Goal: Transaction & Acquisition: Purchase product/service

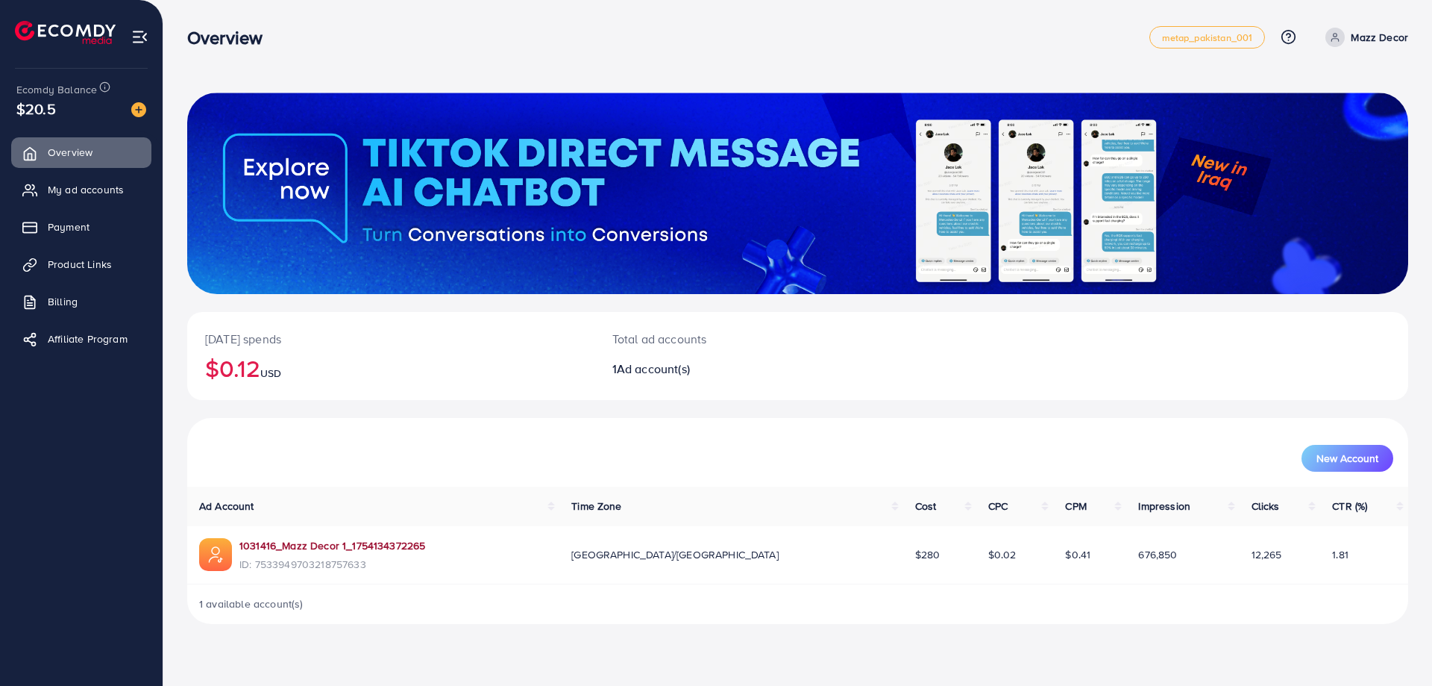
click at [332, 545] on link "1031416_Mazz Decor 1_1754134372265" at bounding box center [332, 545] width 186 height 15
click at [57, 225] on span "Payment" at bounding box center [72, 226] width 42 height 15
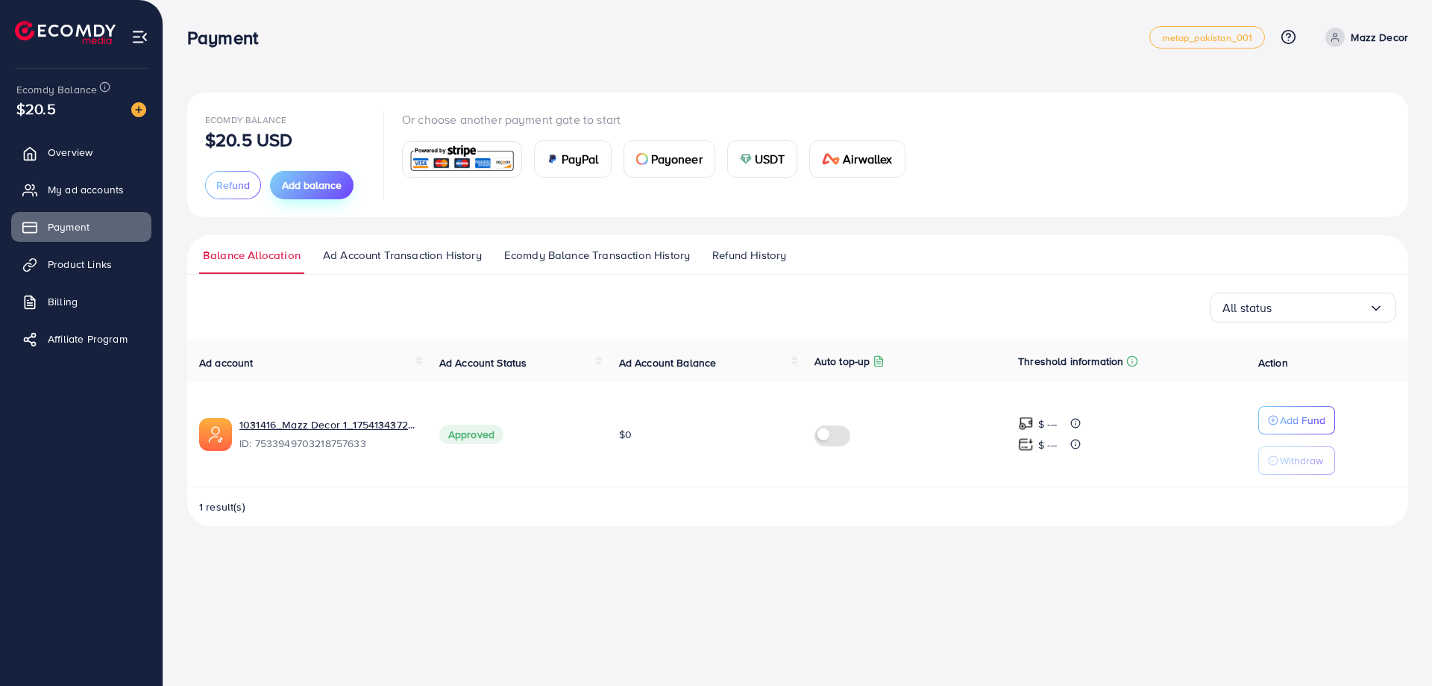
click at [323, 187] on span "Add balance" at bounding box center [312, 185] width 60 height 15
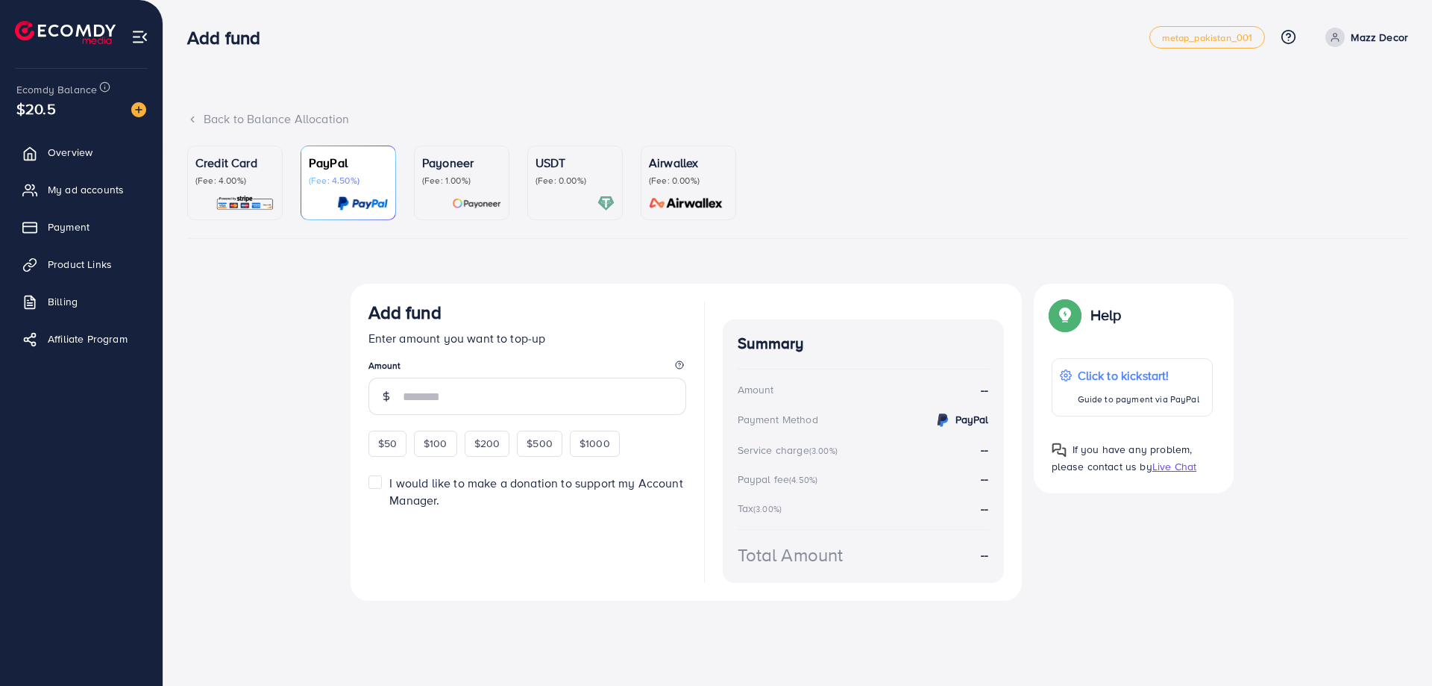
click at [442, 448] on span "$100" at bounding box center [436, 443] width 24 height 15
type input "***"
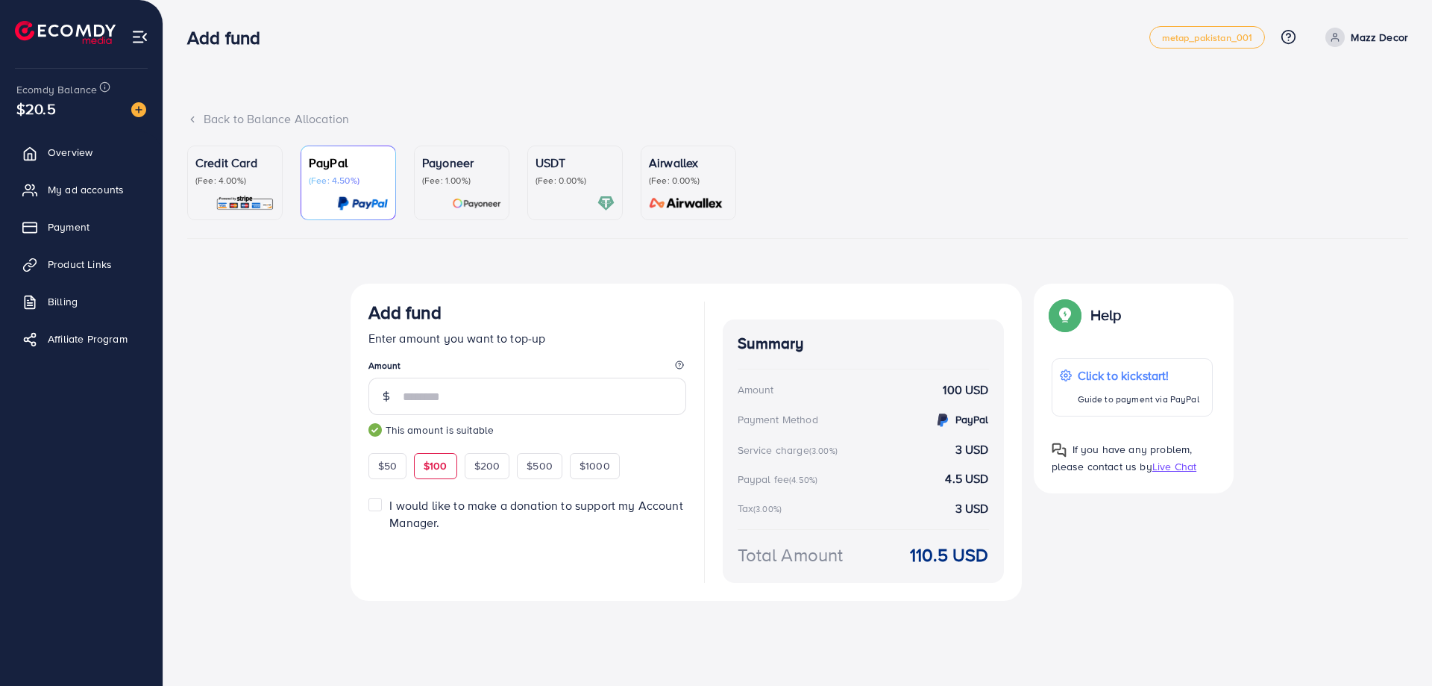
click at [389, 507] on label "I would like to make a donation to support my Account Manager." at bounding box center [537, 514] width 296 height 34
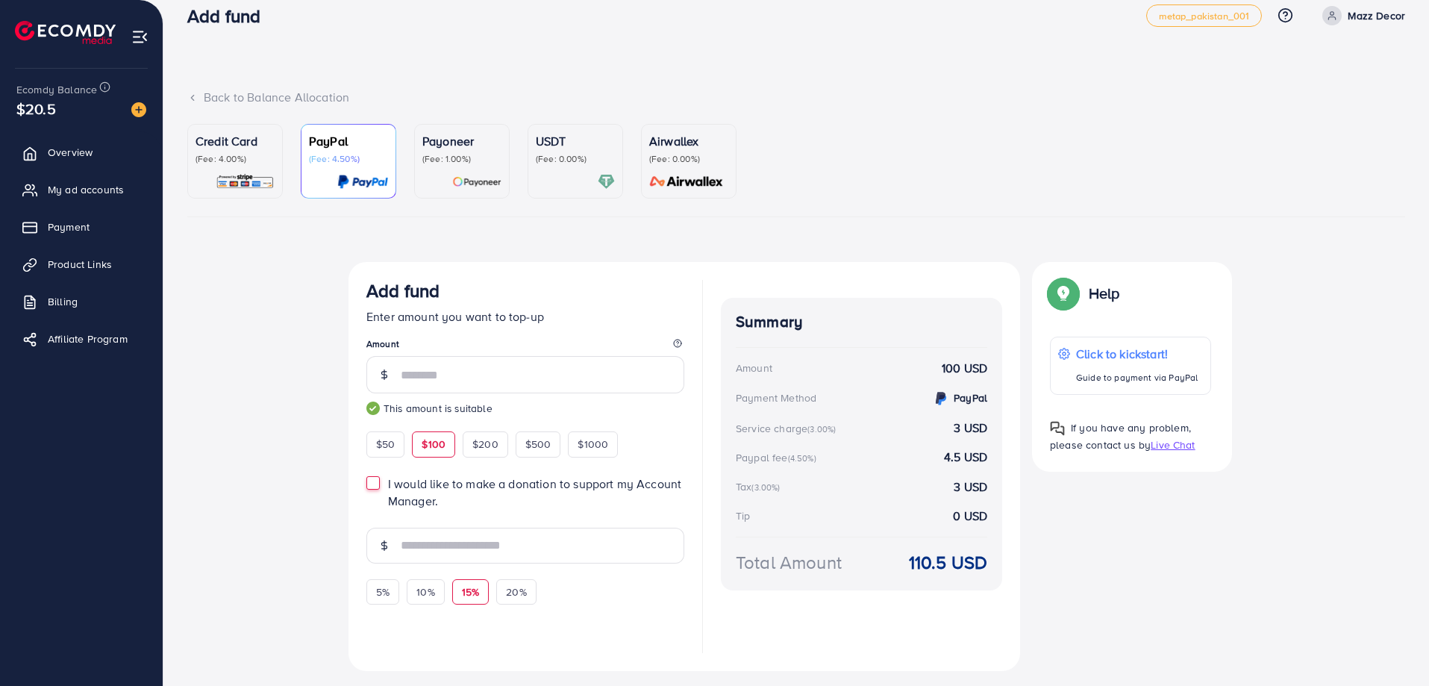
scroll to position [60, 0]
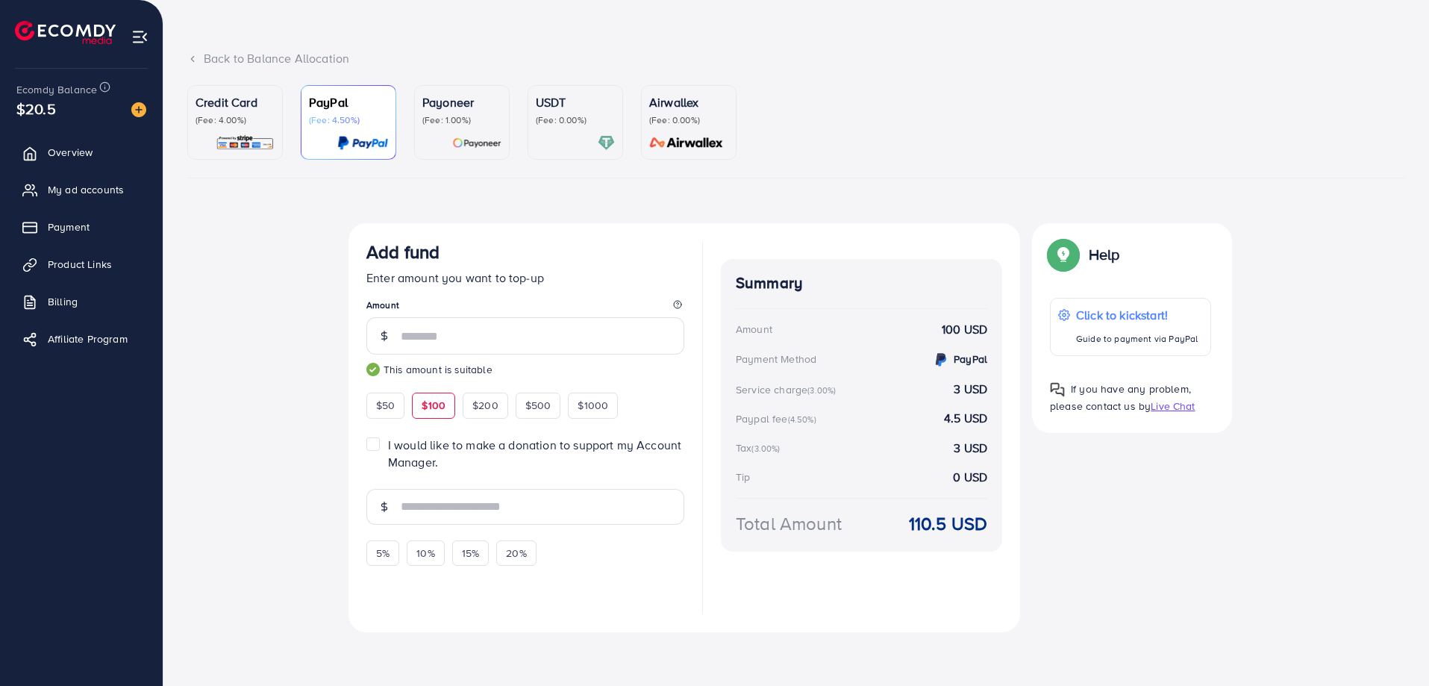
click at [237, 112] on div "Credit Card (Fee: 4.00%)" at bounding box center [234, 109] width 79 height 33
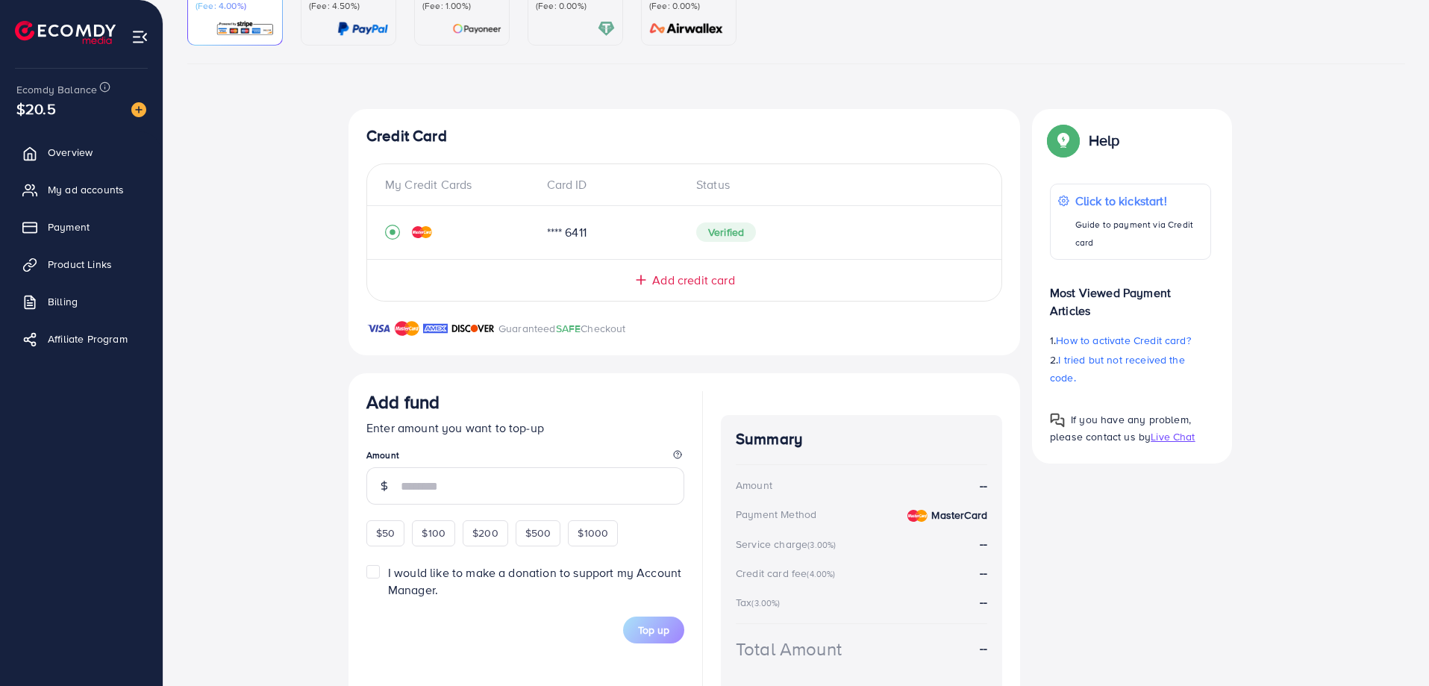
scroll to position [168, 0]
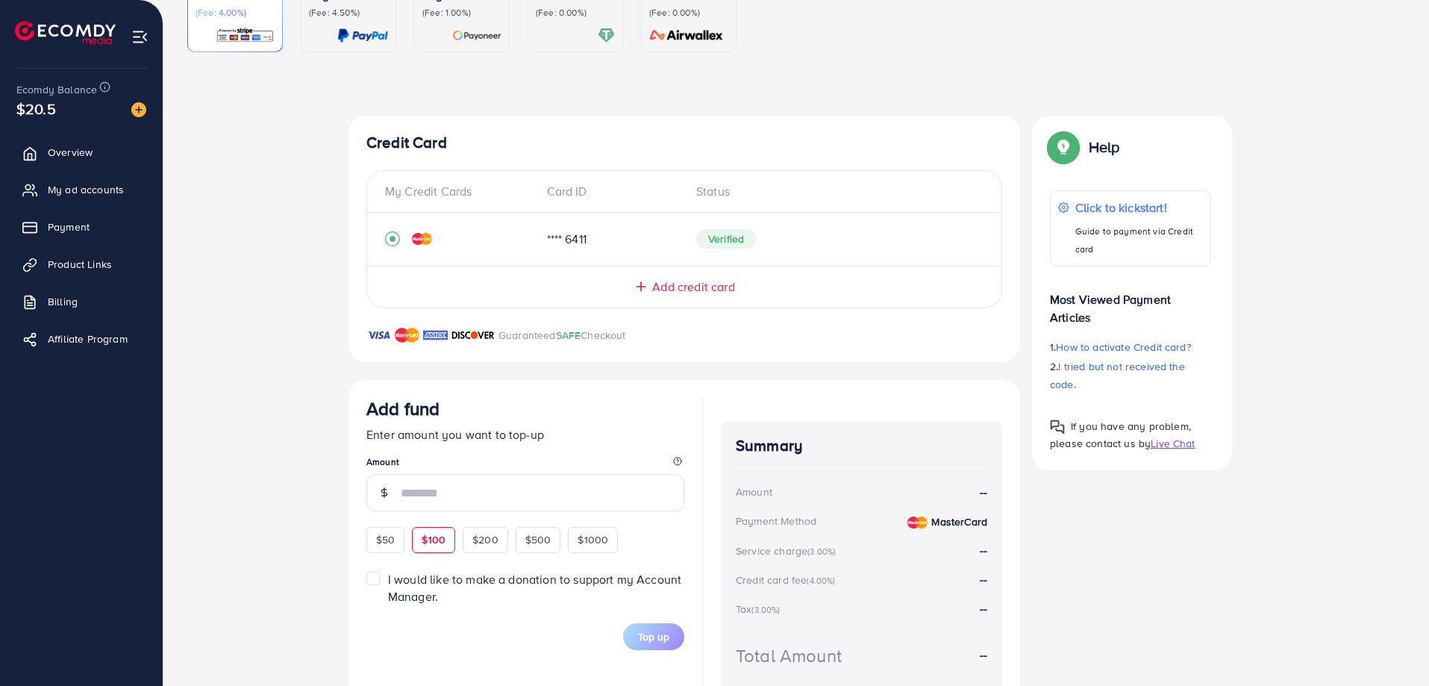
click at [430, 542] on span "$100" at bounding box center [434, 539] width 24 height 15
type input "***"
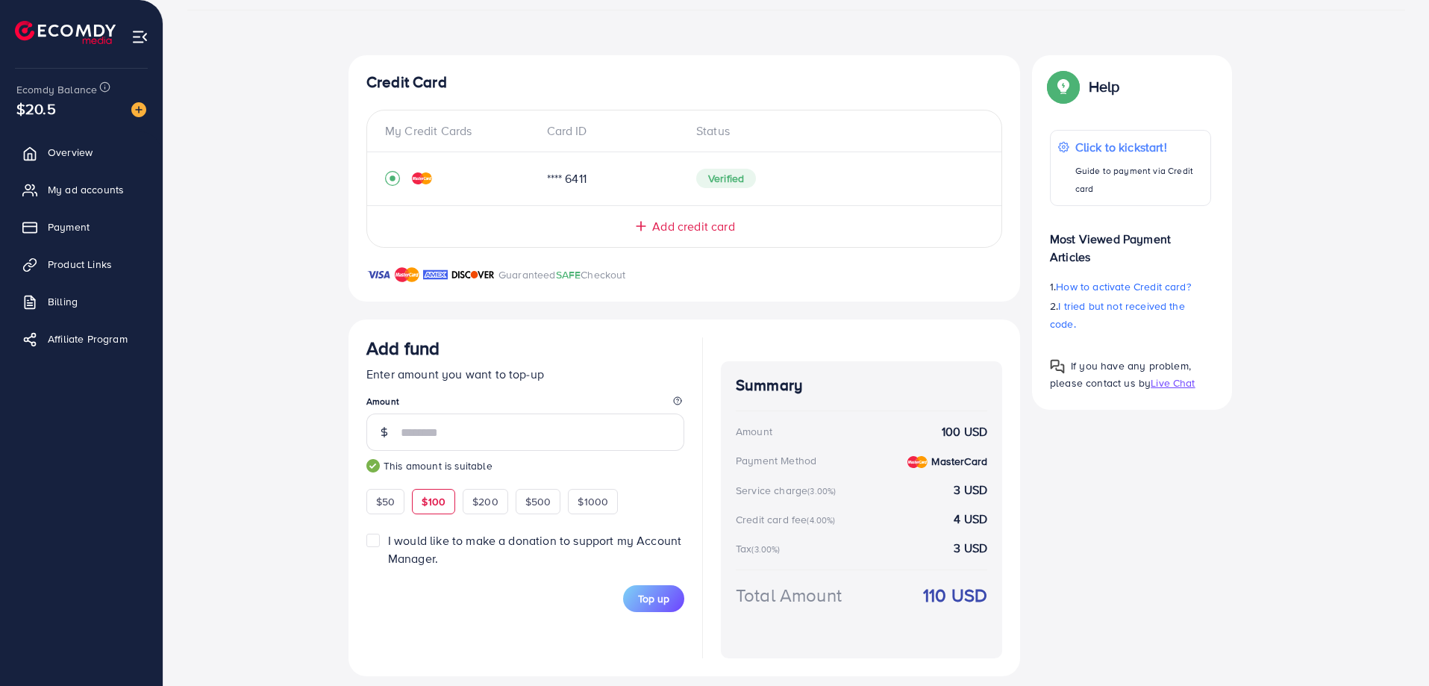
scroll to position [242, 0]
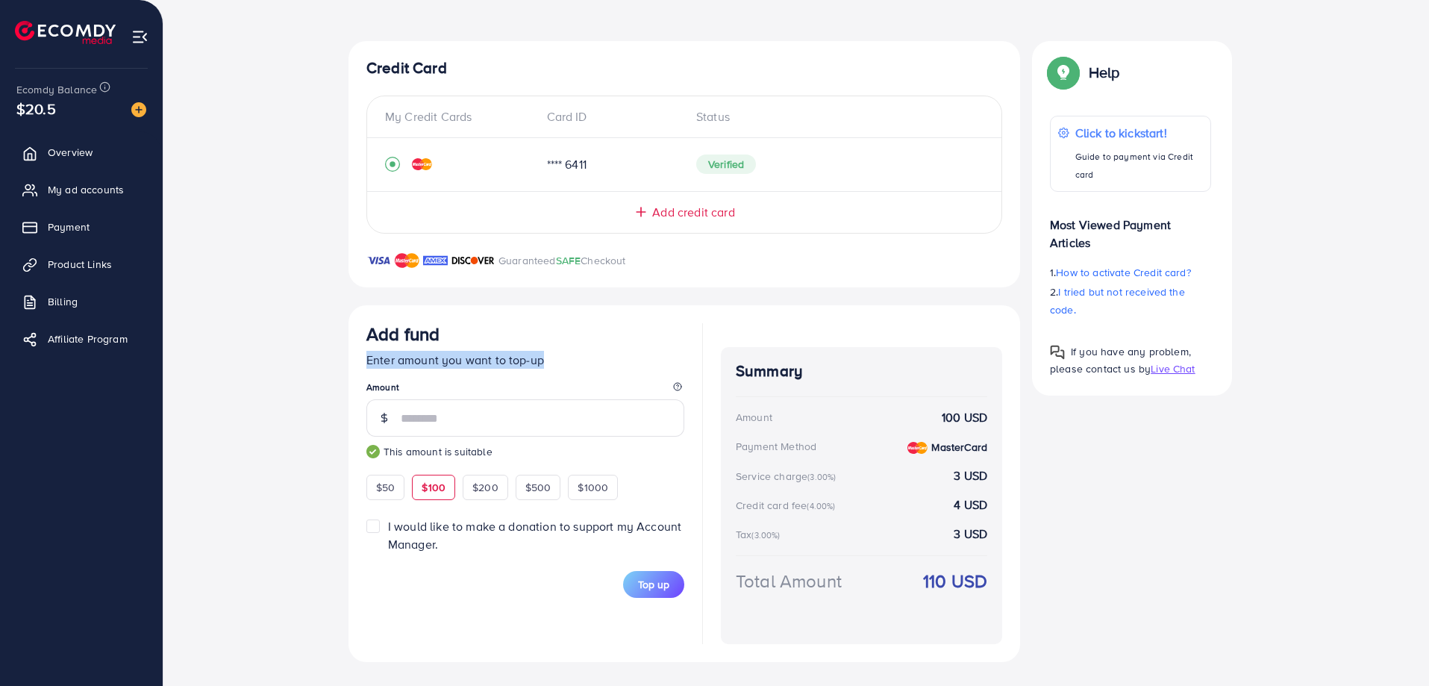
drag, startPoint x: 366, startPoint y: 362, endPoint x: 564, endPoint y: 355, distance: 198.6
click at [564, 355] on div "Add fund Enter amount you want to top-up Amount *** This amount is suitable $50…" at bounding box center [683, 483] width 671 height 357
click at [557, 363] on p "Enter amount you want to top-up" at bounding box center [525, 360] width 318 height 18
click at [492, 363] on p "Enter amount you want to top-up" at bounding box center [525, 360] width 318 height 18
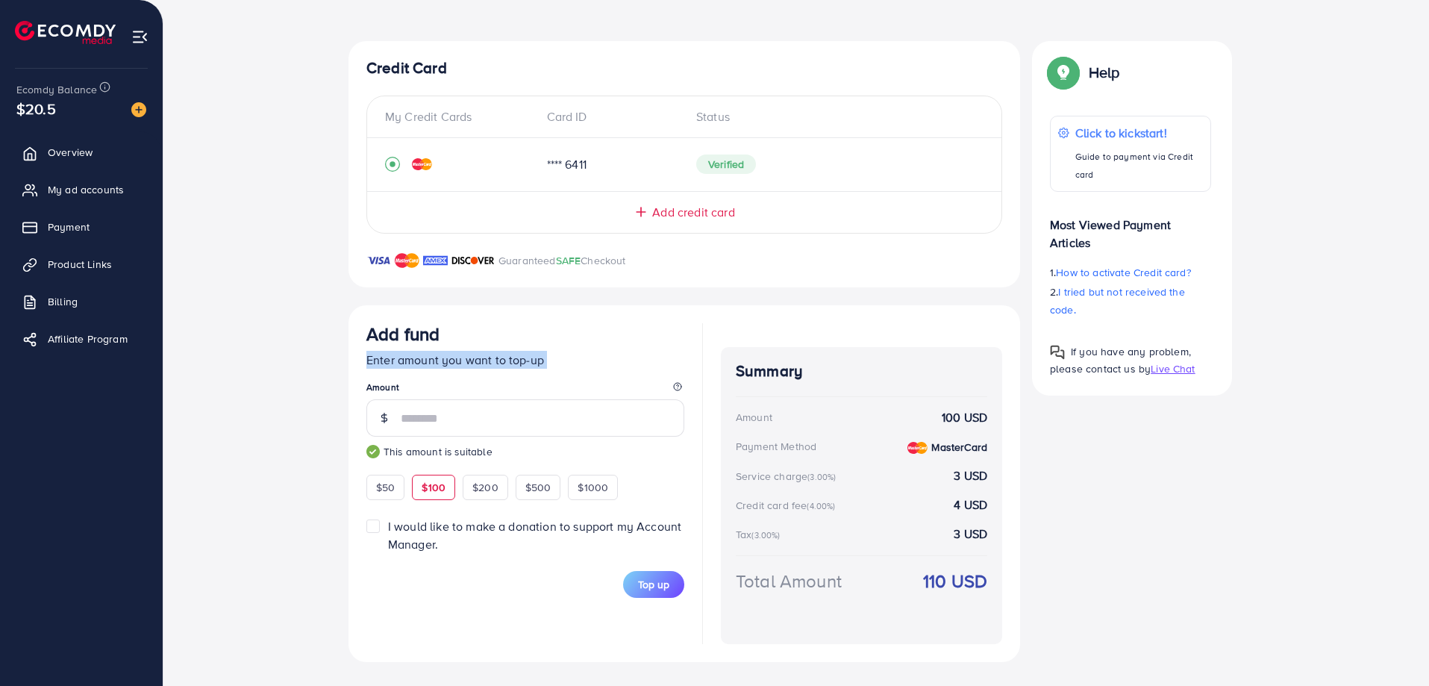
click at [492, 363] on p "Enter amount you want to top-up" at bounding box center [525, 360] width 318 height 18
click at [553, 362] on p "Enter amount you want to top-up" at bounding box center [525, 360] width 318 height 18
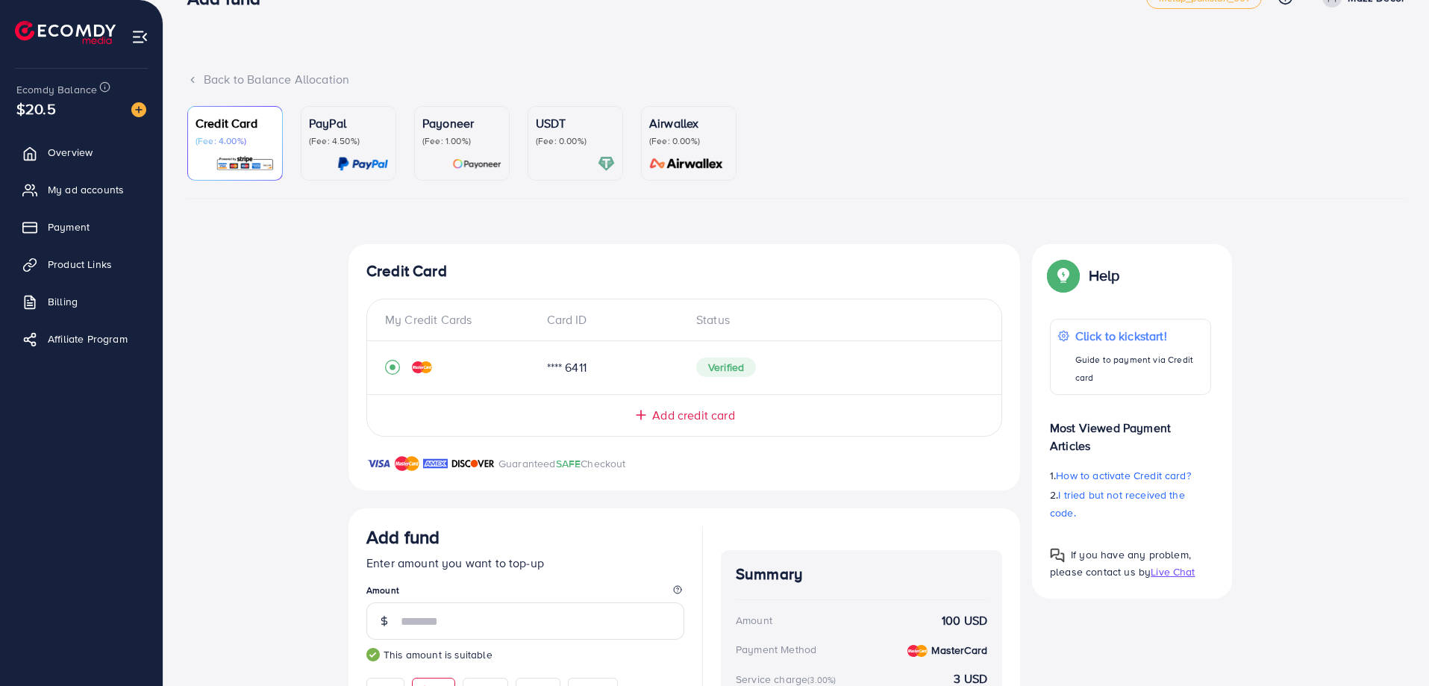
scroll to position [19, 0]
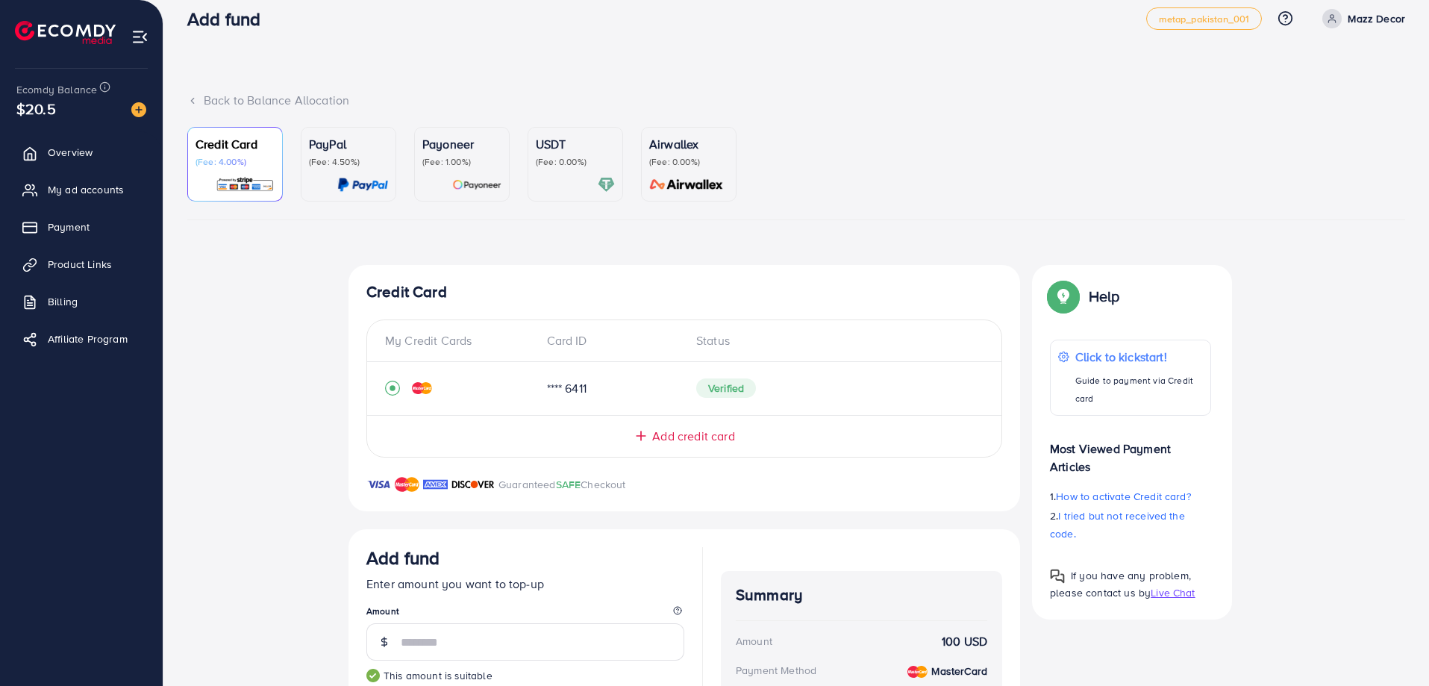
click at [563, 161] on p "(Fee: 0.00%)" at bounding box center [575, 162] width 79 height 12
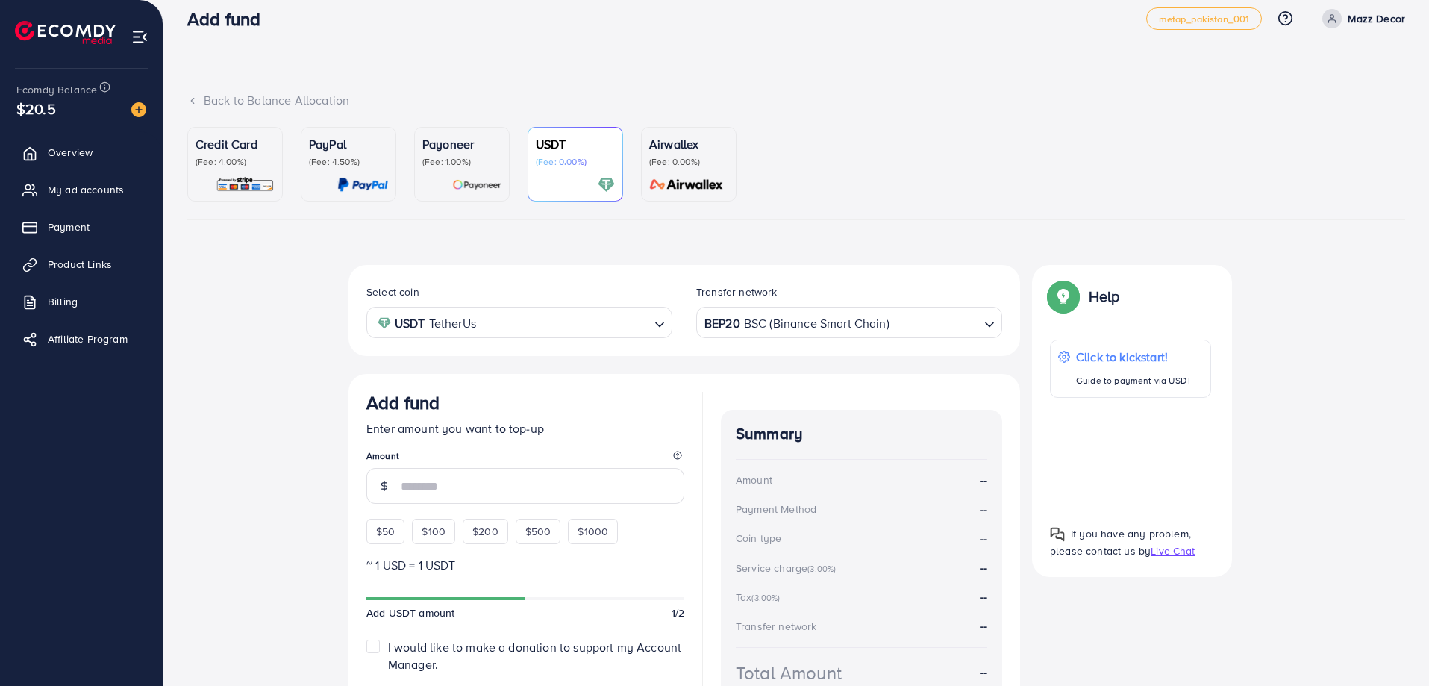
click at [957, 125] on div "Back to Balance Allocation" at bounding box center [796, 109] width 1218 height 35
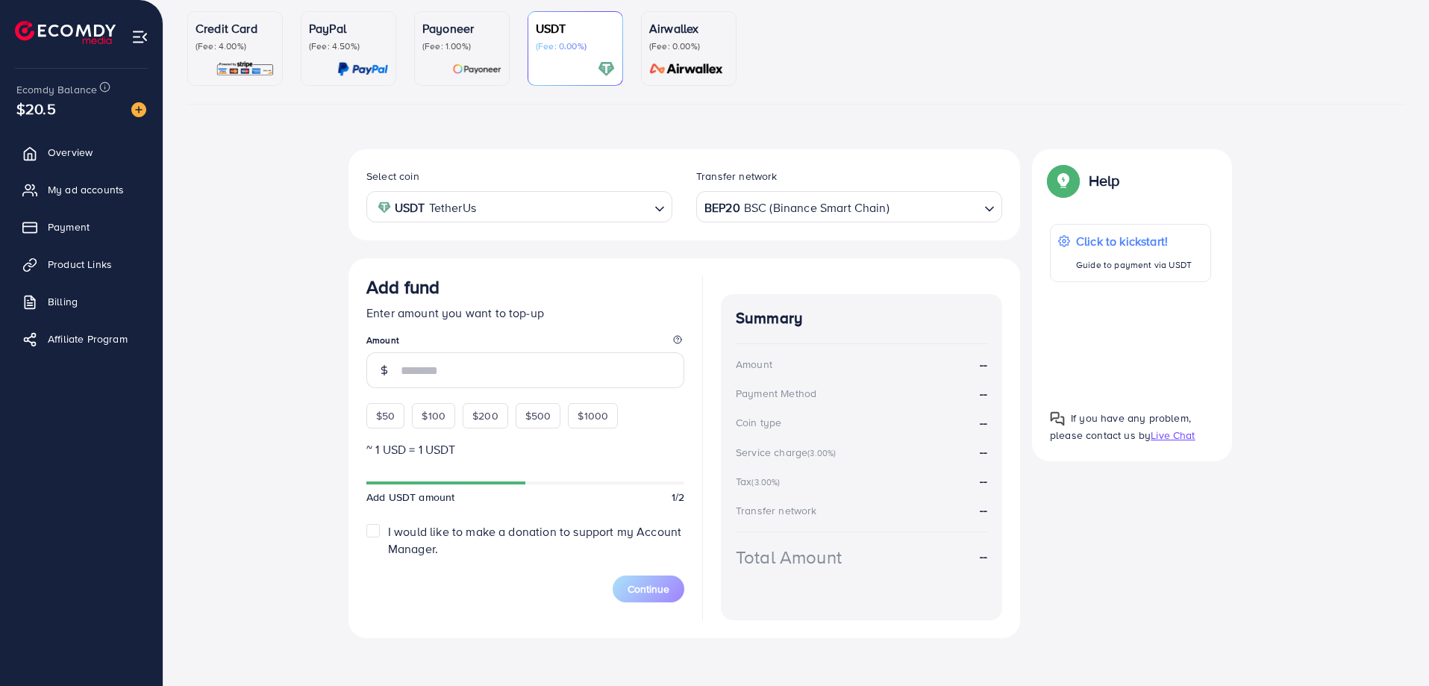
scroll to position [140, 0]
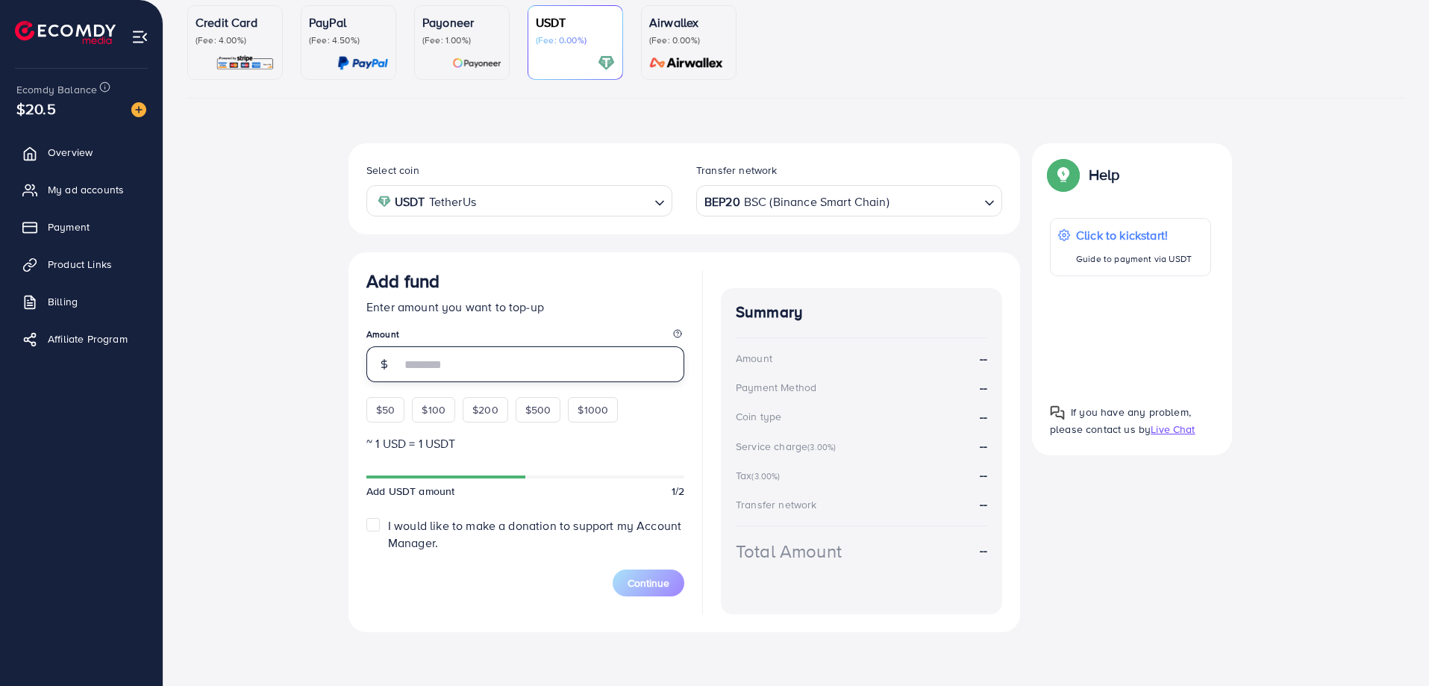
click at [439, 363] on input "number" at bounding box center [543, 364] width 284 height 36
click at [433, 414] on div "$50 $100 $200 $500 $1000" at bounding box center [519, 405] width 306 height 33
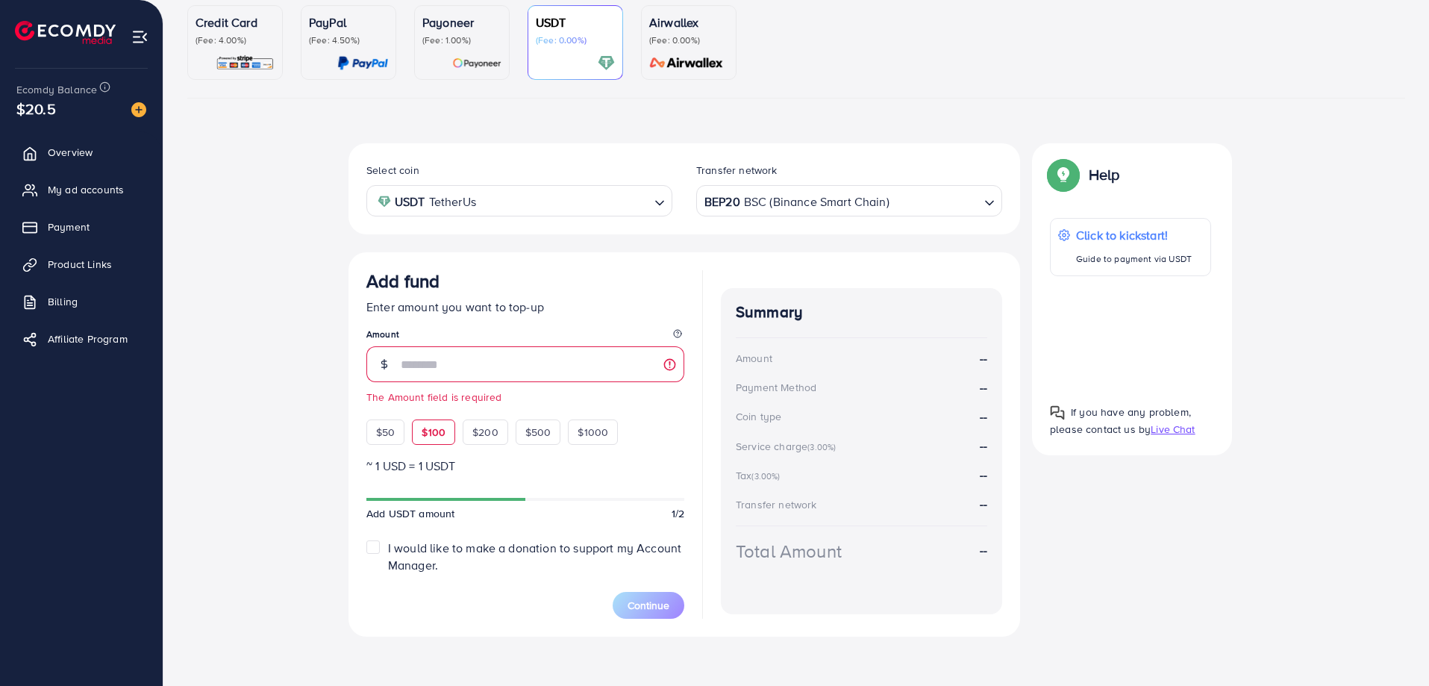
click at [438, 433] on span "$100" at bounding box center [434, 432] width 24 height 15
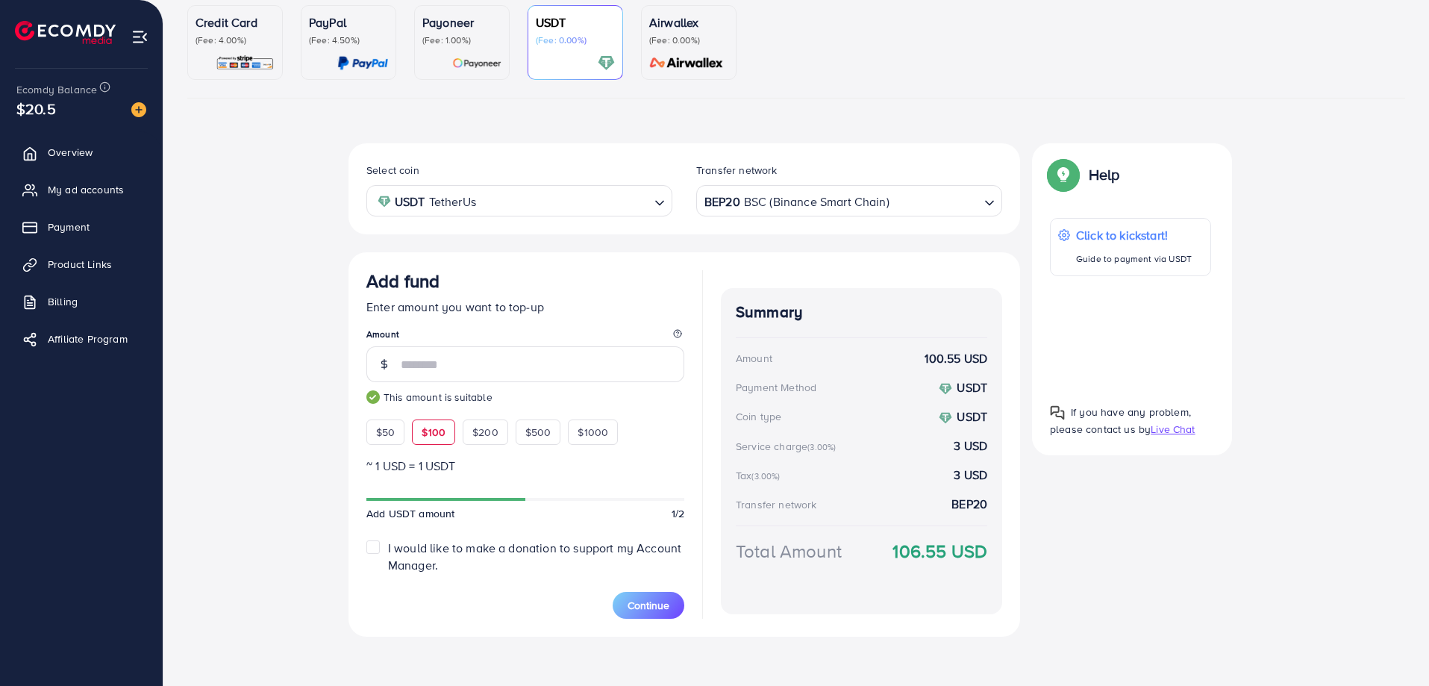
click at [786, 447] on div "Service charge (3.00%)" at bounding box center [788, 446] width 104 height 15
click at [480, 430] on span "$200" at bounding box center [485, 432] width 26 height 15
click at [438, 436] on span "$100" at bounding box center [434, 432] width 24 height 15
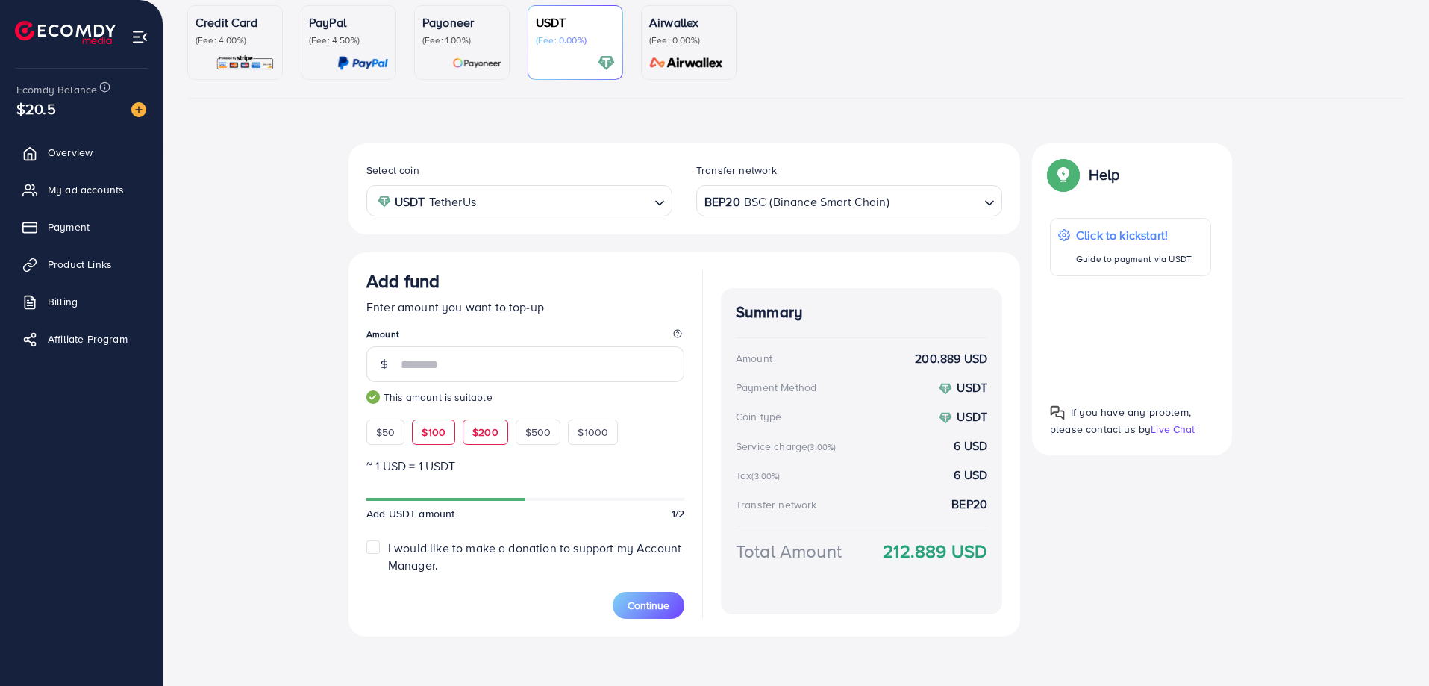
type input "***"
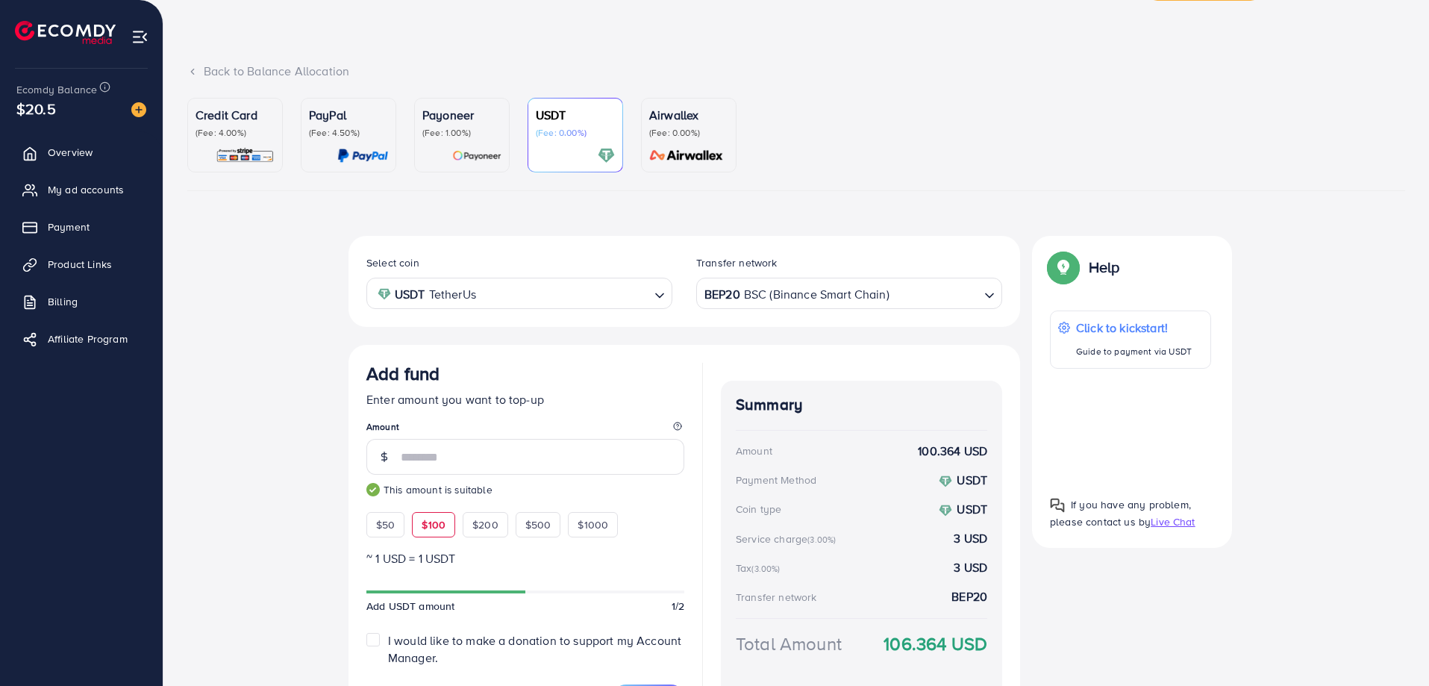
scroll to position [75, 0]
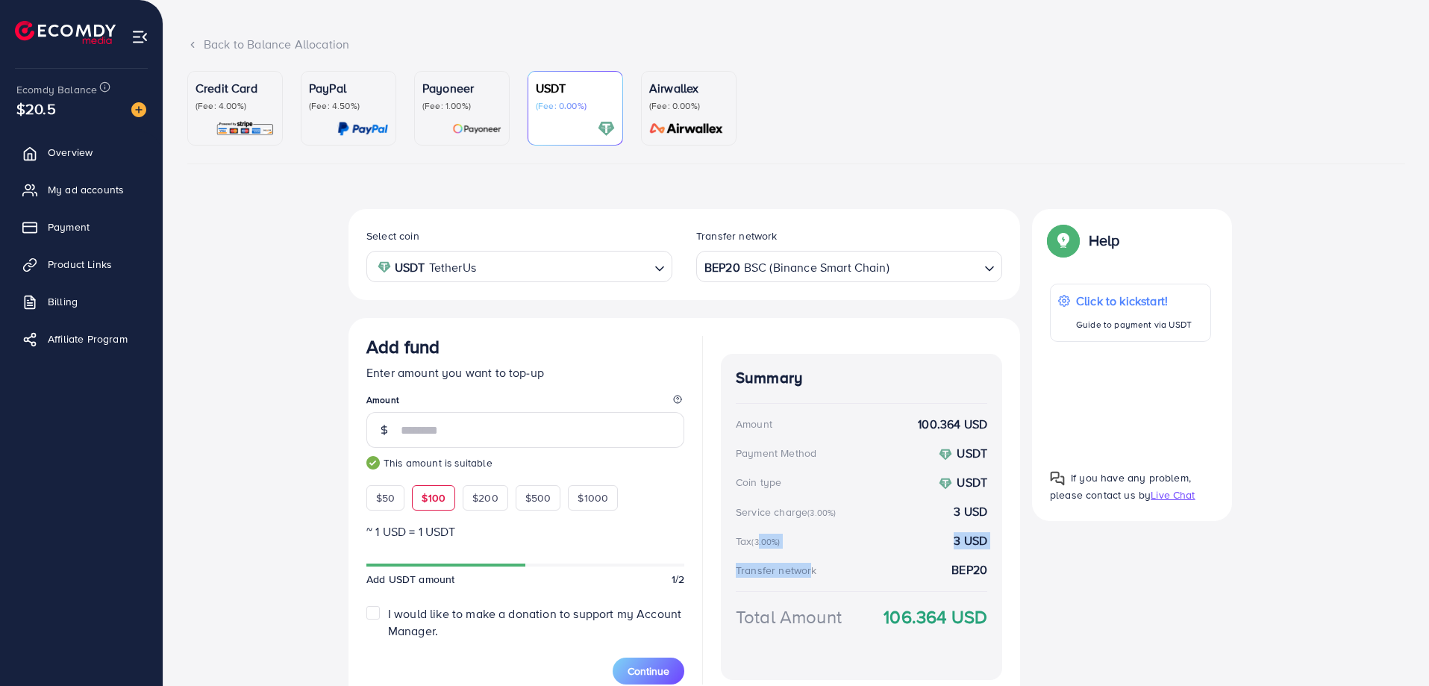
drag, startPoint x: 756, startPoint y: 544, endPoint x: 804, endPoint y: 557, distance: 50.3
click at [804, 557] on div "Summary Amount 100.364 USD Payment Method USDT Coin type USDT Service charge (3…" at bounding box center [861, 517] width 281 height 327
click at [797, 542] on div "Tax (3.00%) 3 USD" at bounding box center [861, 540] width 251 height 17
click at [1083, 604] on div "Select coin USDT TetherUs Loading... Transfer network BEP20 BSC (Binance Smart …" at bounding box center [795, 455] width 895 height 493
click at [689, 104] on p "(Fee: 0.00%)" at bounding box center [688, 106] width 79 height 12
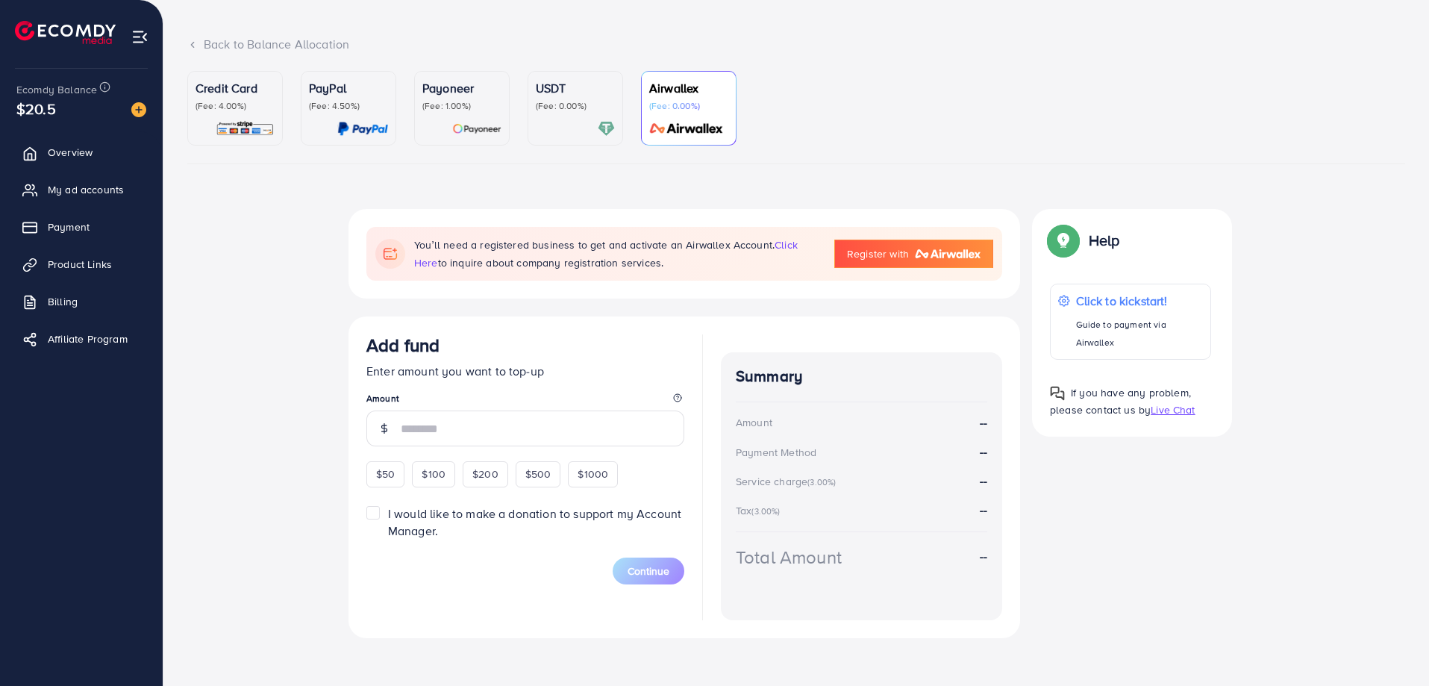
click at [601, 95] on p "USDT" at bounding box center [575, 88] width 79 height 18
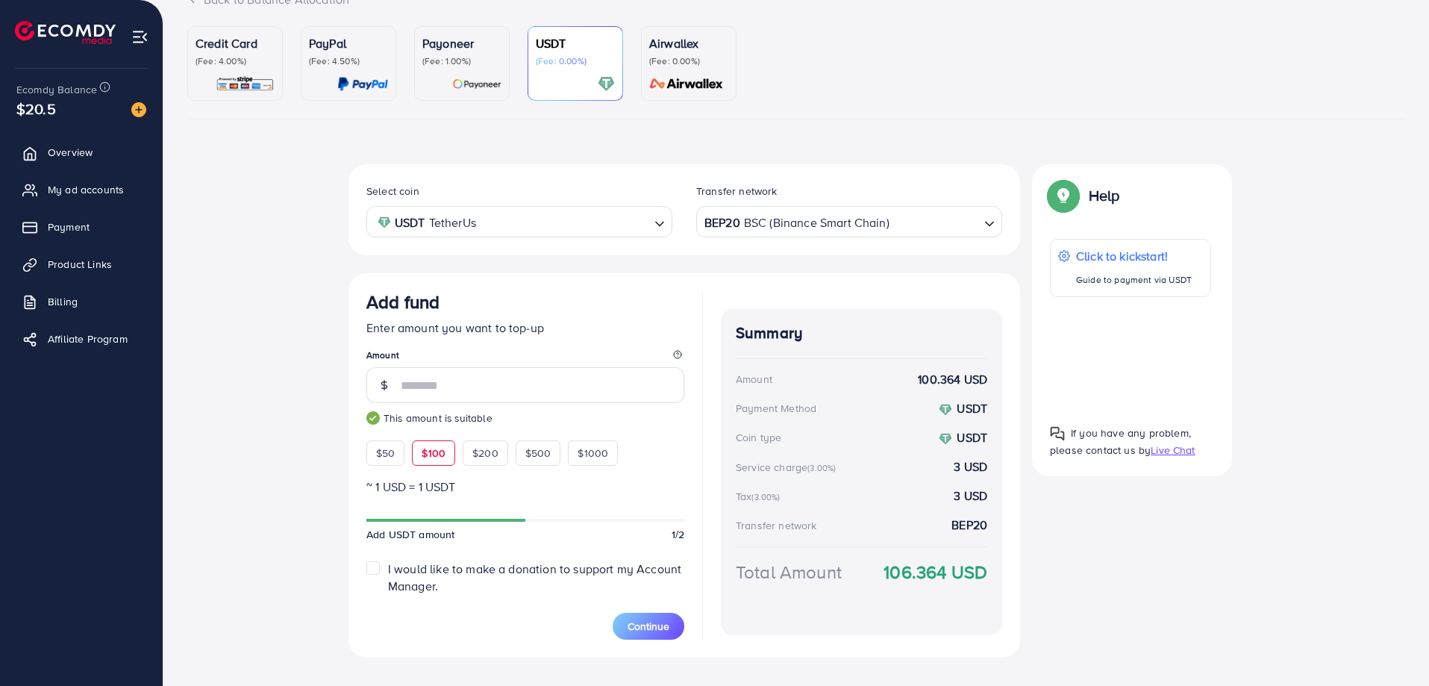
scroll to position [145, 0]
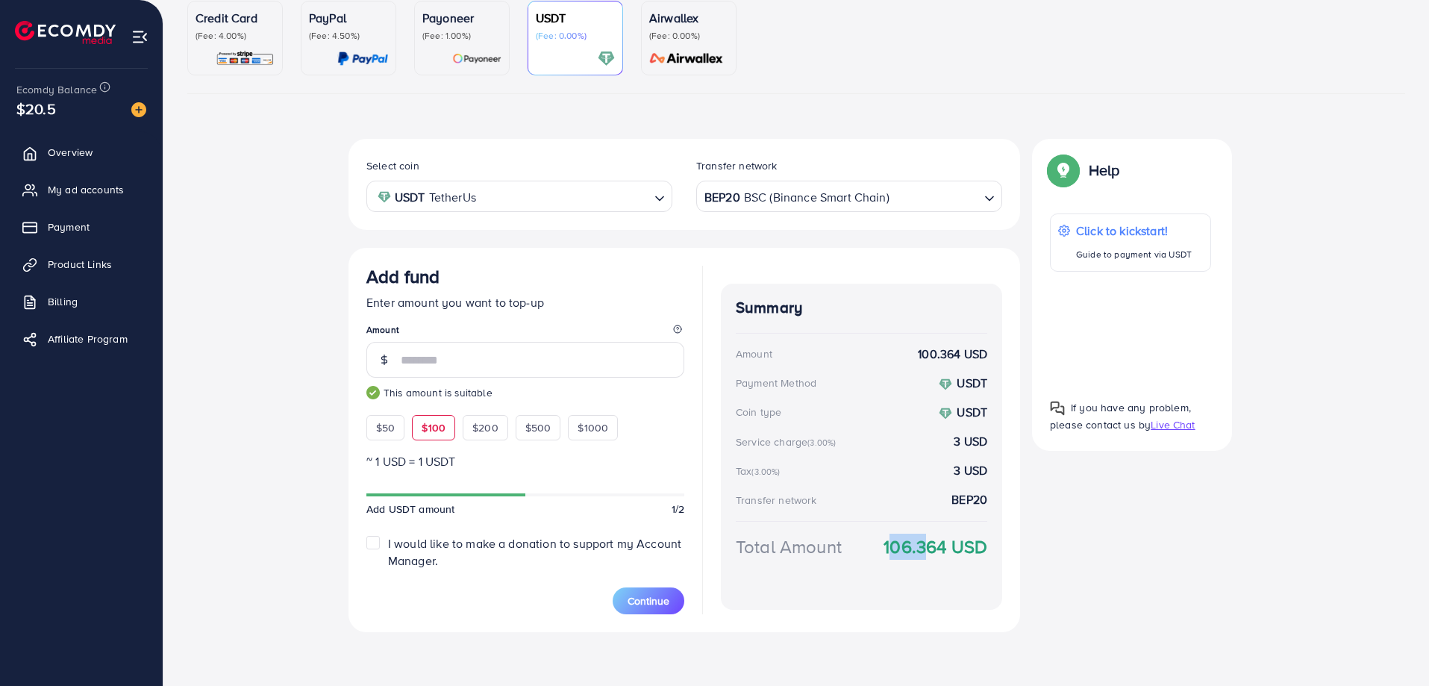
drag, startPoint x: 881, startPoint y: 549, endPoint x: 916, endPoint y: 562, distance: 37.3
click at [916, 557] on div "Total Amount 106.364 USD" at bounding box center [861, 564] width 251 height 62
click at [943, 645] on div "Credit Card (Fee: 4.00%) PayPal (Fee: 4.50%) Payoneer (Fee: 1.00%) USDT (Fee: 0…" at bounding box center [795, 331] width 1241 height 661
click at [915, 554] on strong "106.364 USD" at bounding box center [935, 546] width 104 height 26
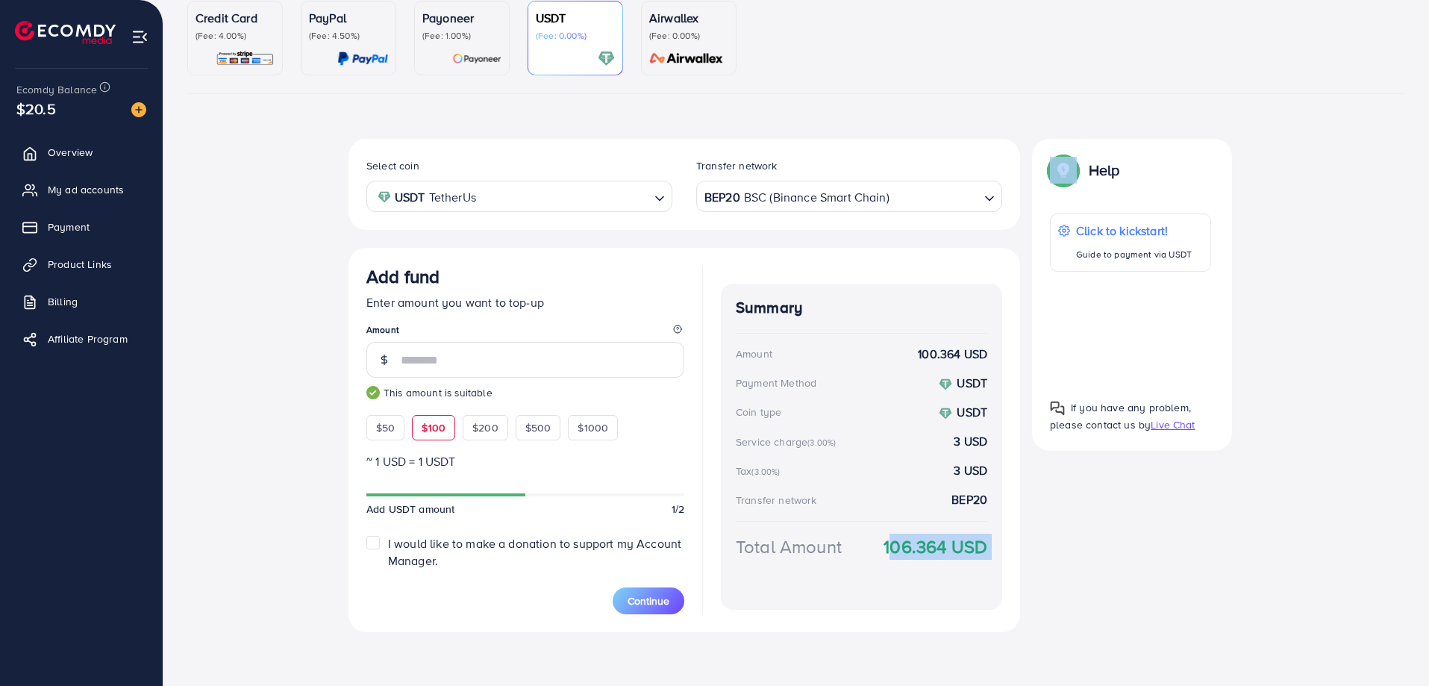
click at [915, 554] on strong "106.364 USD" at bounding box center [935, 546] width 104 height 26
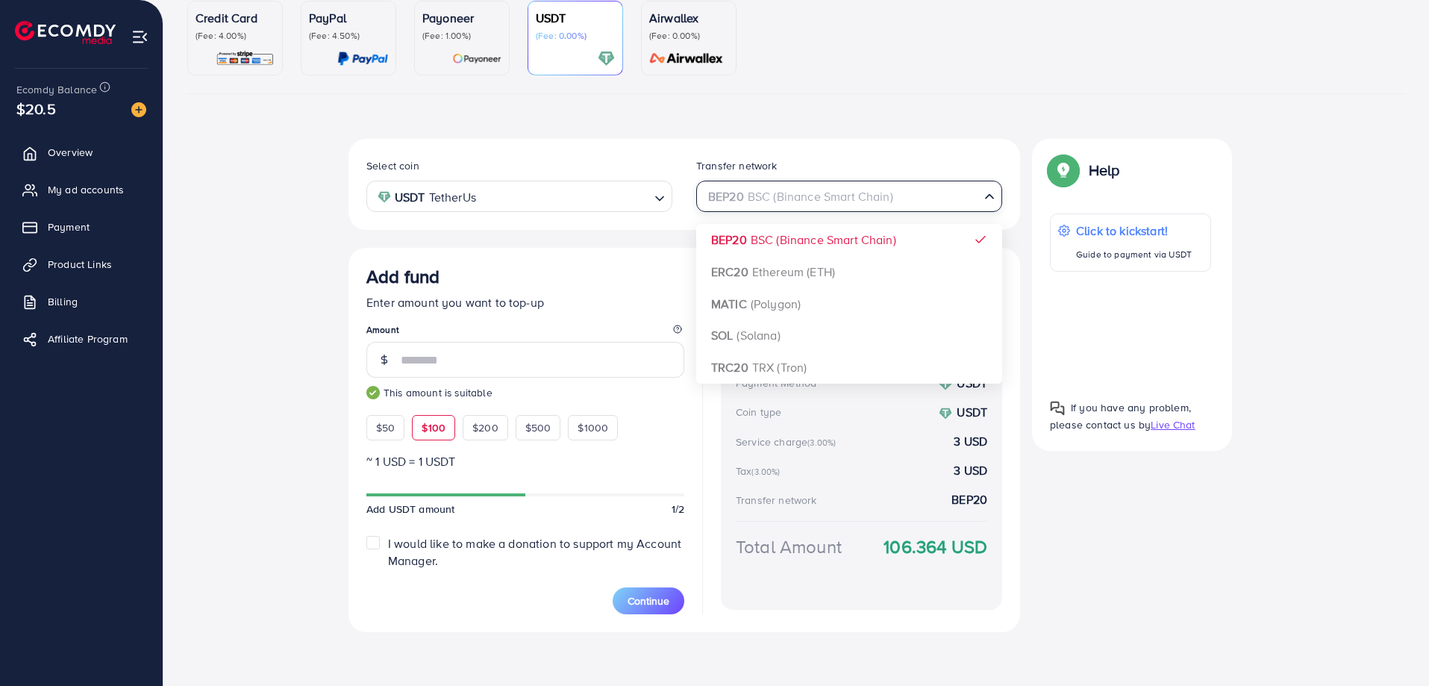
click at [777, 210] on div "BEP20 BSC (Binance Smart Chain) Loading..." at bounding box center [849, 196] width 306 height 31
click at [802, 77] on ul "Credit Card (Fee: 4.00%) PayPal (Fee: 4.50%) Payoneer (Fee: 1.00%) USDT (Fee: 0…" at bounding box center [796, 47] width 1218 height 93
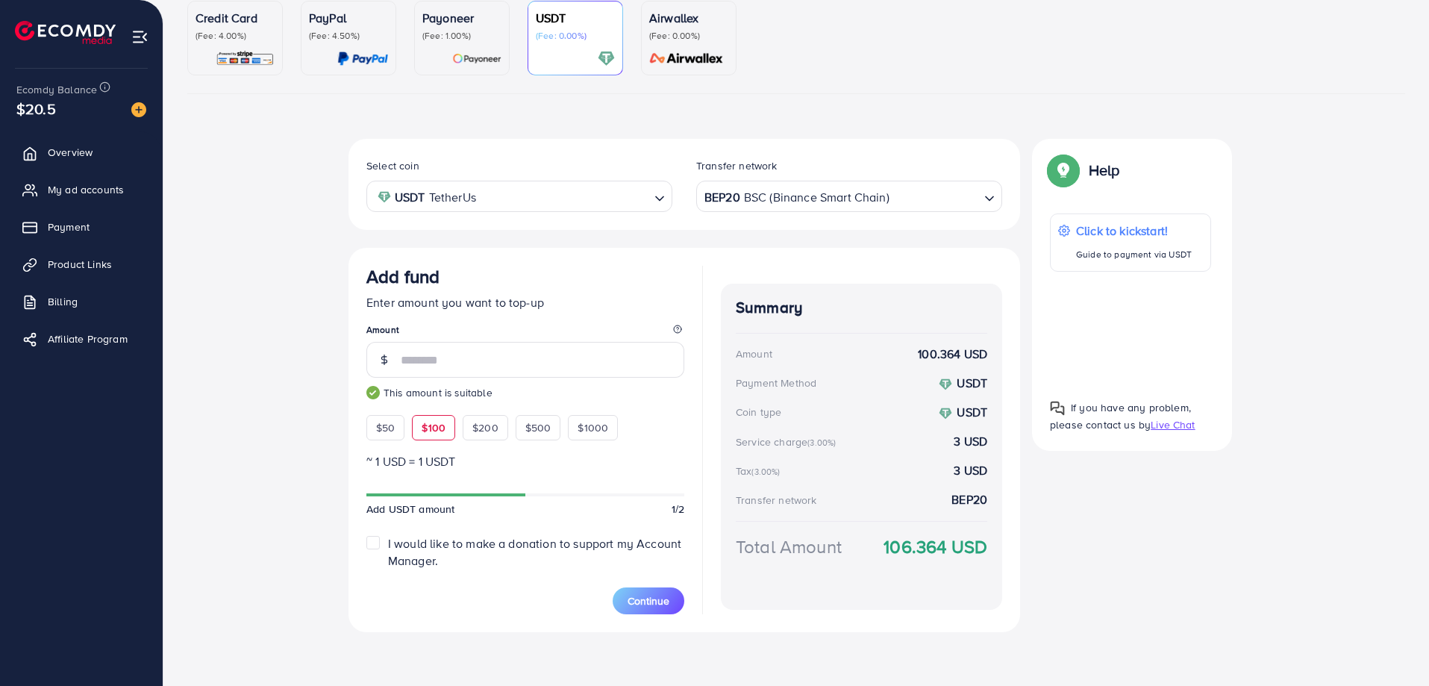
click at [685, 19] on p "Airwallex" at bounding box center [688, 18] width 79 height 18
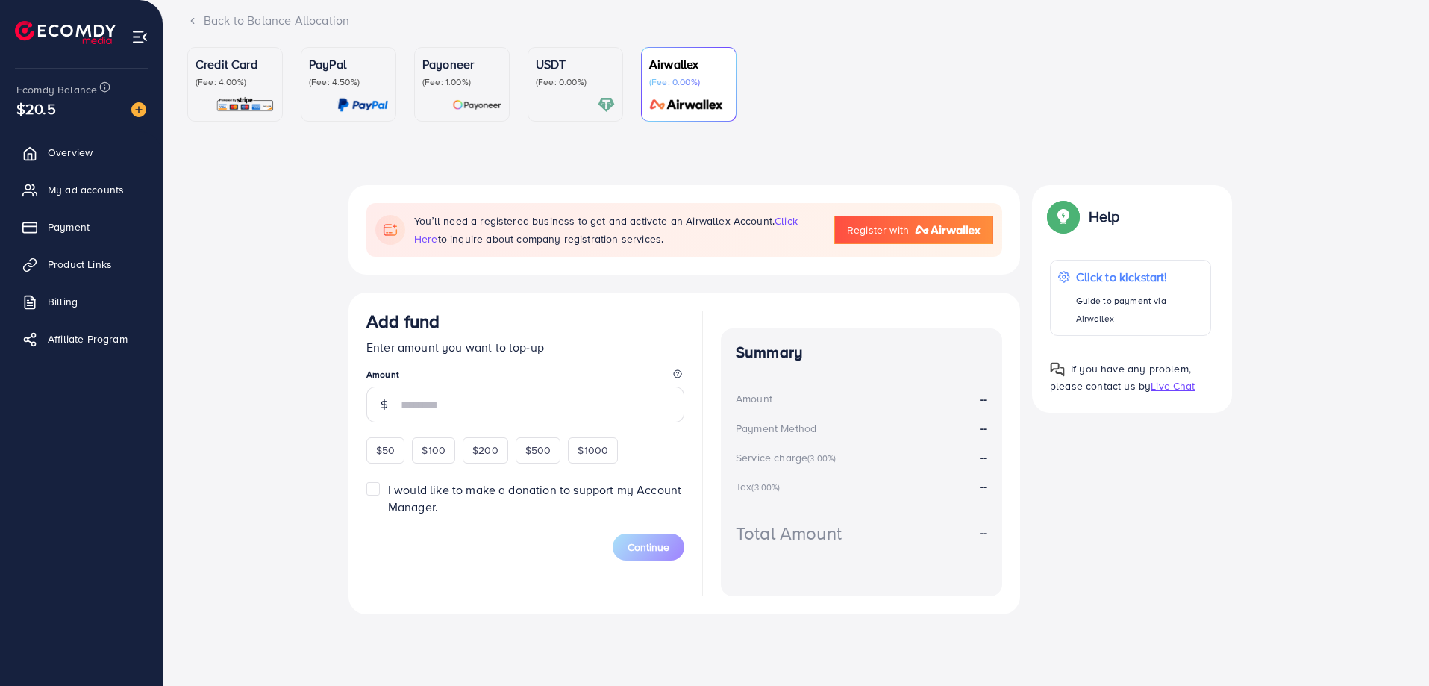
scroll to position [98, 0]
click at [439, 457] on span "$100" at bounding box center [434, 449] width 24 height 15
type input "***"
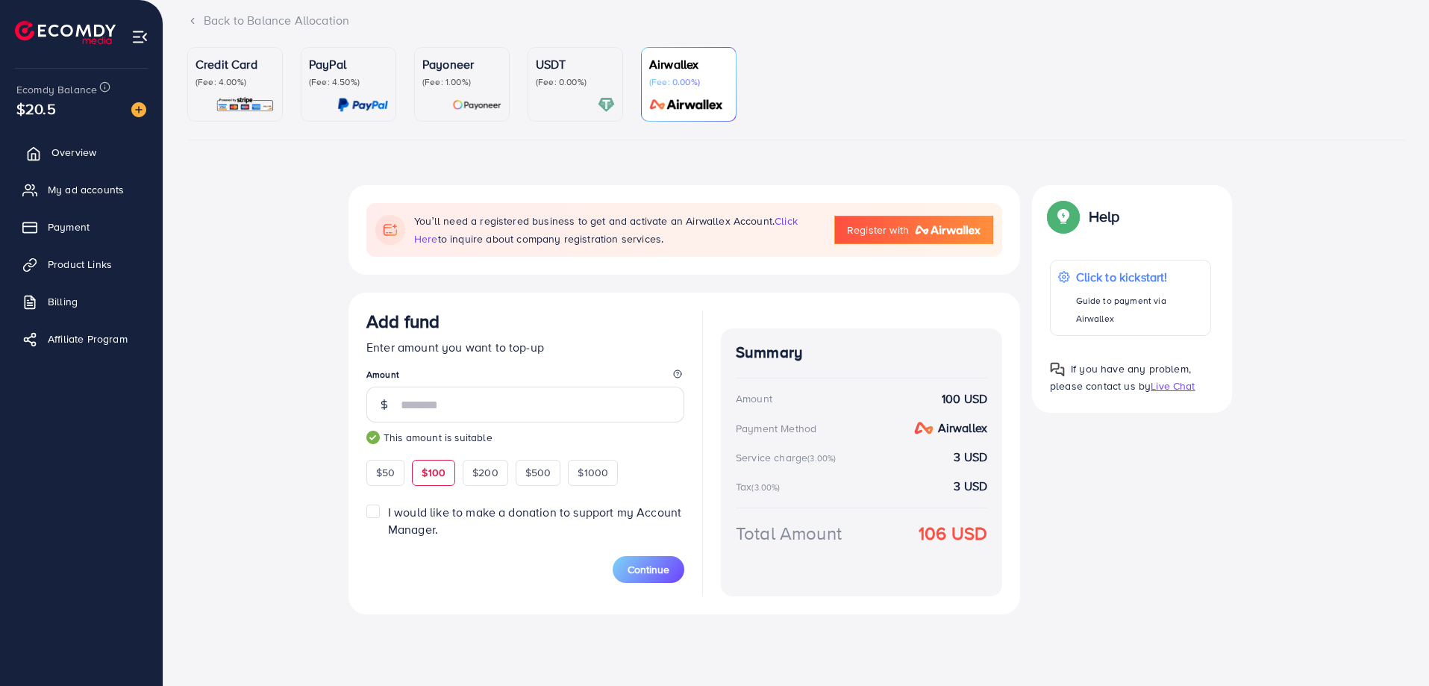
click at [64, 147] on span "Overview" at bounding box center [73, 152] width 45 height 15
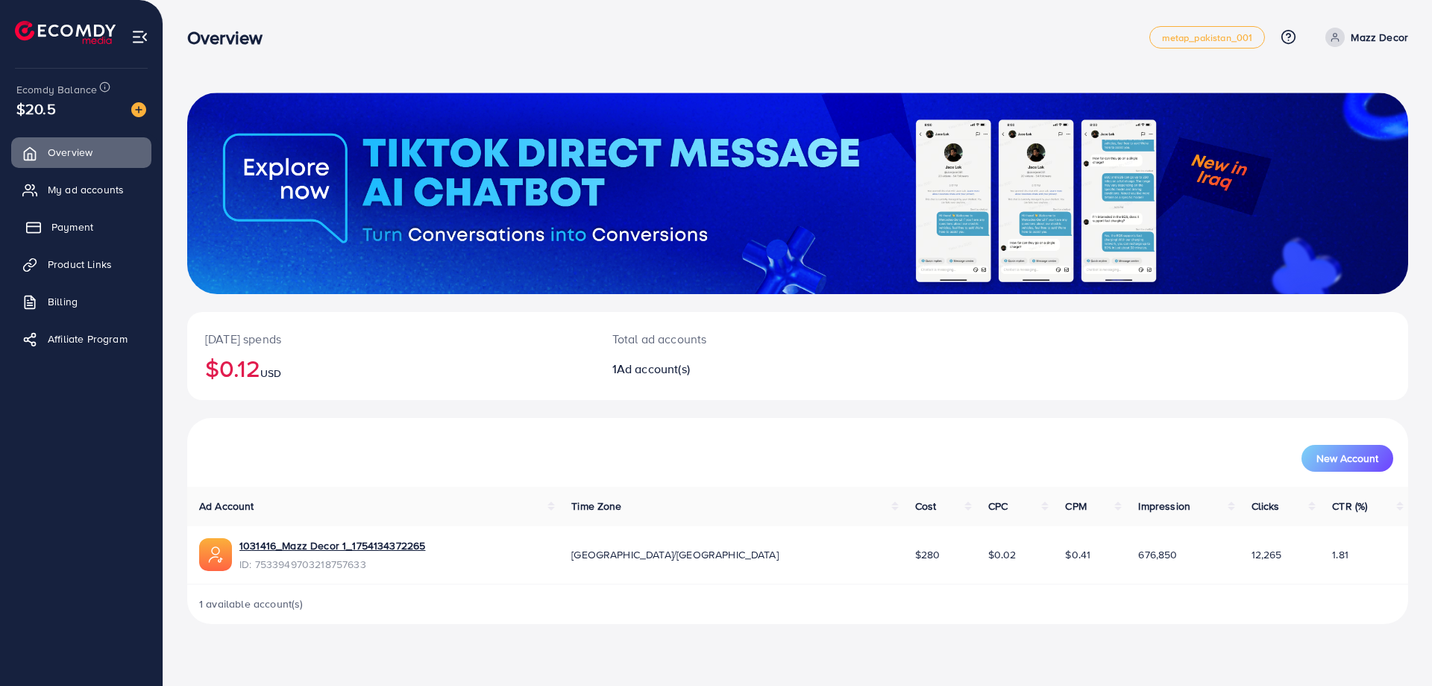
click at [68, 231] on span "Payment" at bounding box center [72, 226] width 42 height 15
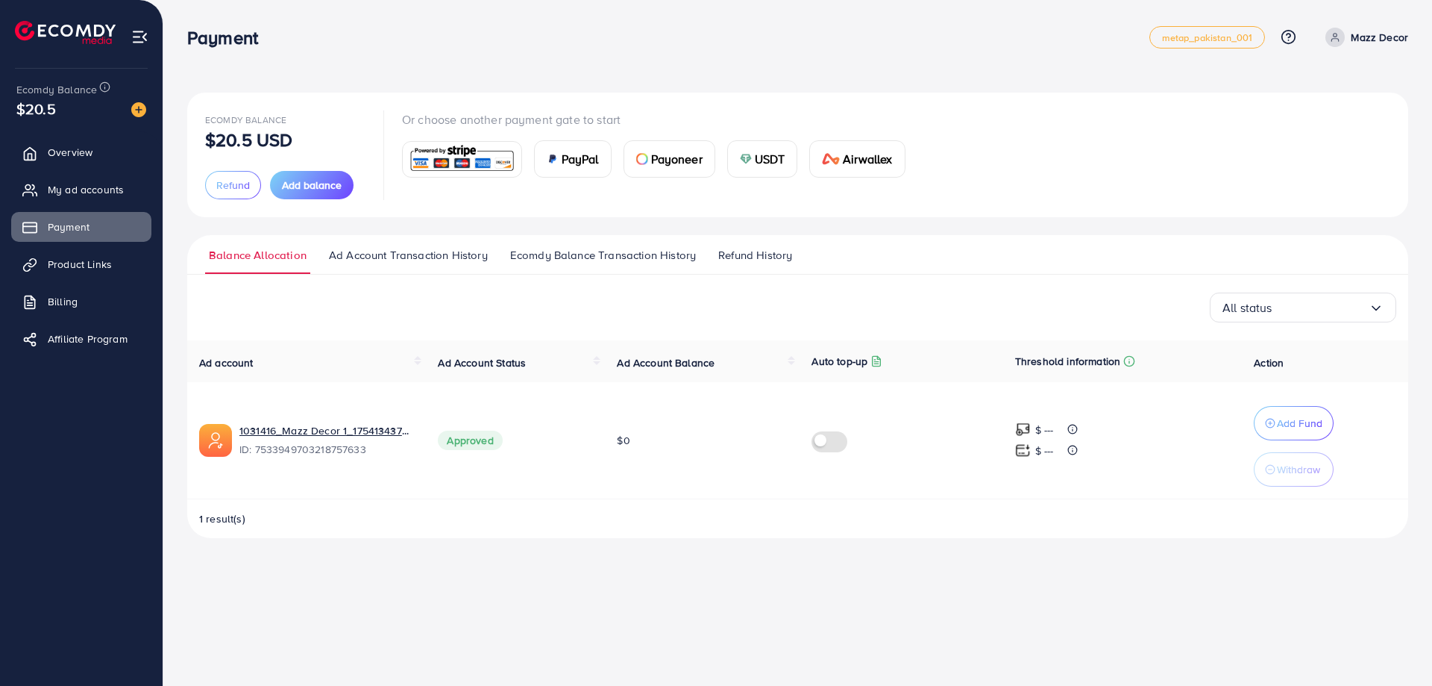
click at [349, 69] on div "Ecomdy Balance $20.5 USD Refund Add balance Or choose another payment gate to s…" at bounding box center [797, 281] width 1269 height 562
drag, startPoint x: 185, startPoint y: 38, endPoint x: 258, endPoint y: 43, distance: 73.3
click at [258, 43] on div "Payment" at bounding box center [228, 38] width 107 height 22
click at [273, 65] on div "Ecomdy Balance $20.5 USD Refund Add balance Or choose another payment gate to s…" at bounding box center [797, 281] width 1269 height 562
click at [260, 86] on div "Ecomdy Balance $20.5 USD Refund Add balance Or choose another payment gate to s…" at bounding box center [797, 281] width 1269 height 562
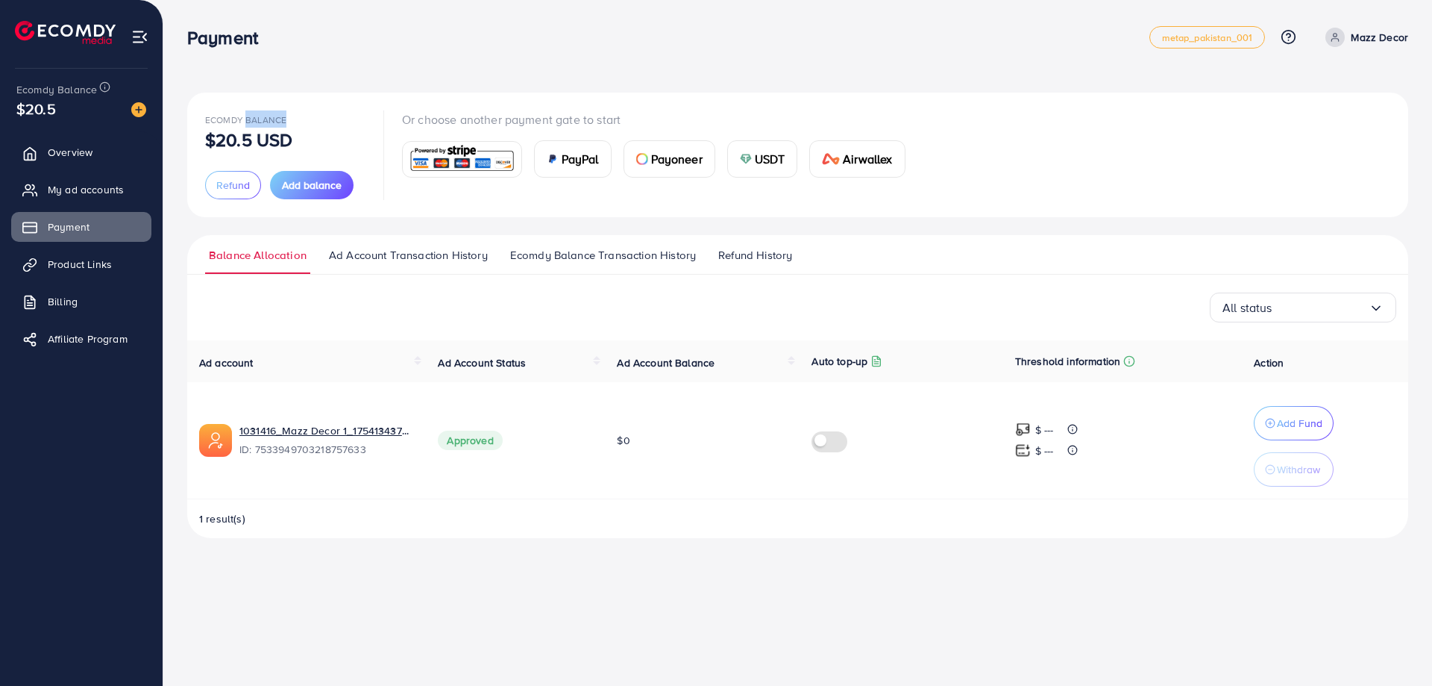
click at [260, 86] on div "Ecomdy Balance $20.5 USD Refund Add balance Or choose another payment gate to s…" at bounding box center [797, 281] width 1269 height 562
click at [310, 66] on div "Ecomdy Balance $20.5 USD Refund Add balance Or choose another payment gate to s…" at bounding box center [797, 281] width 1269 height 562
click at [300, 186] on span "Add balance" at bounding box center [312, 185] width 60 height 15
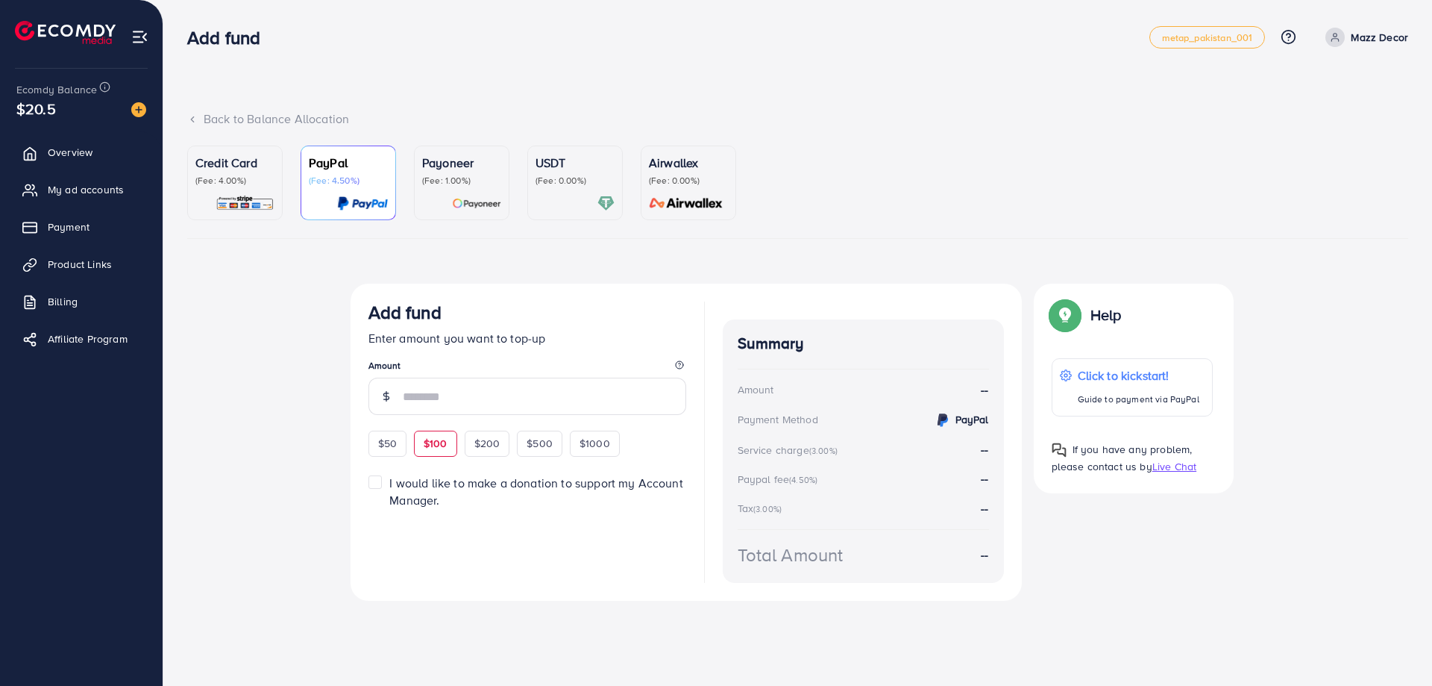
click at [430, 438] on span "$100" at bounding box center [436, 443] width 24 height 15
type input "***"
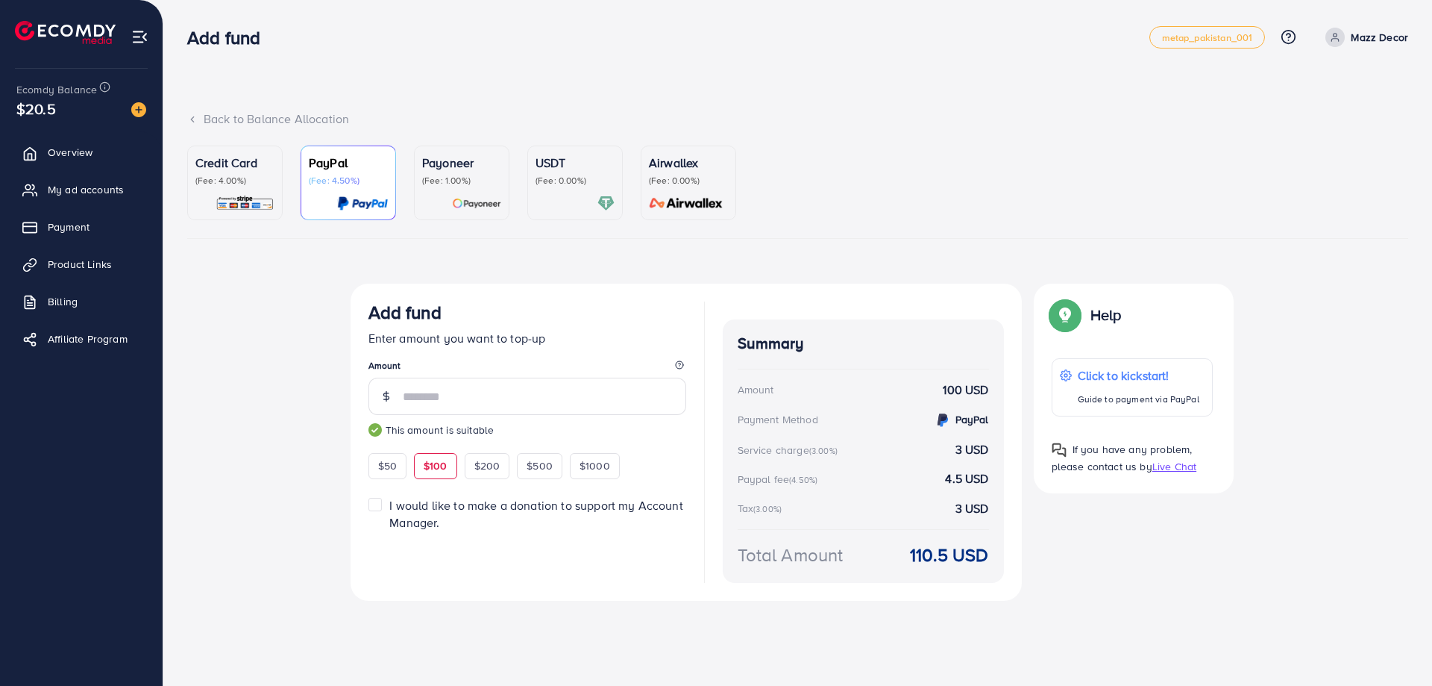
click at [213, 172] on p "Credit Card" at bounding box center [234, 163] width 79 height 18
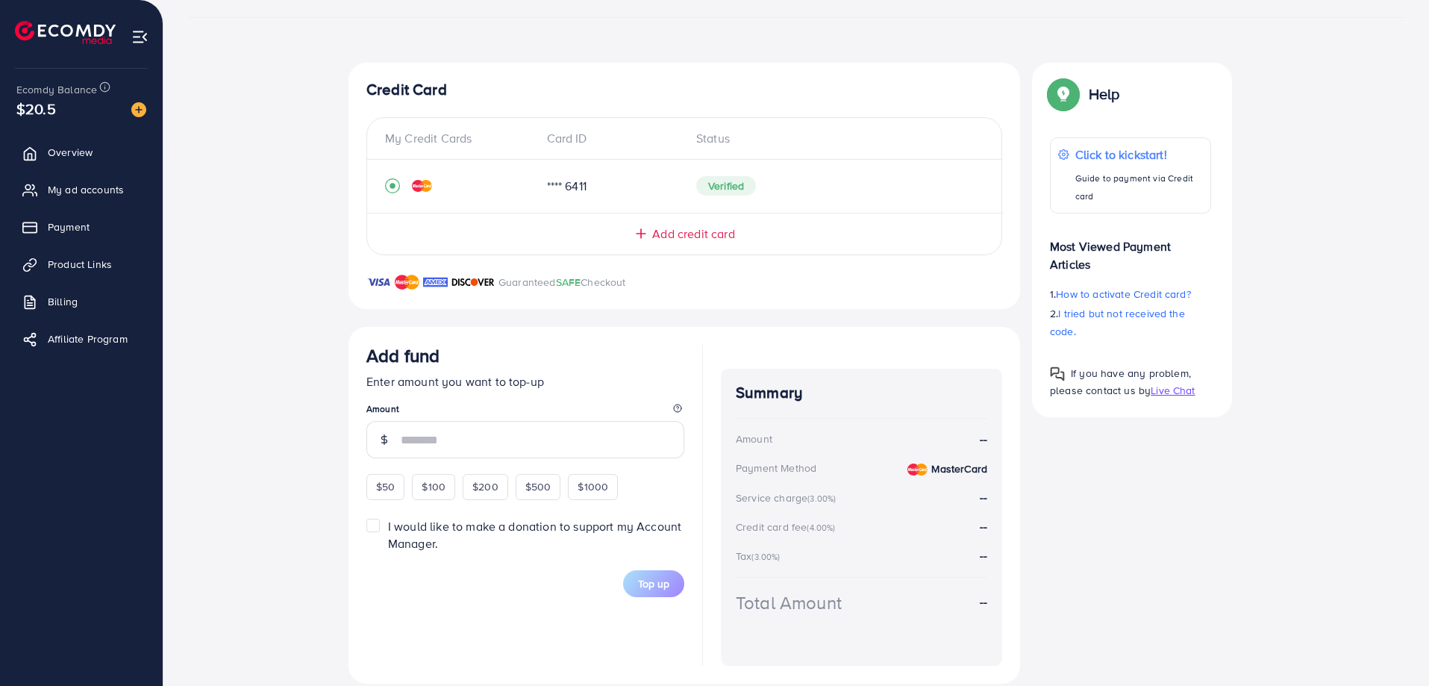
scroll to position [224, 0]
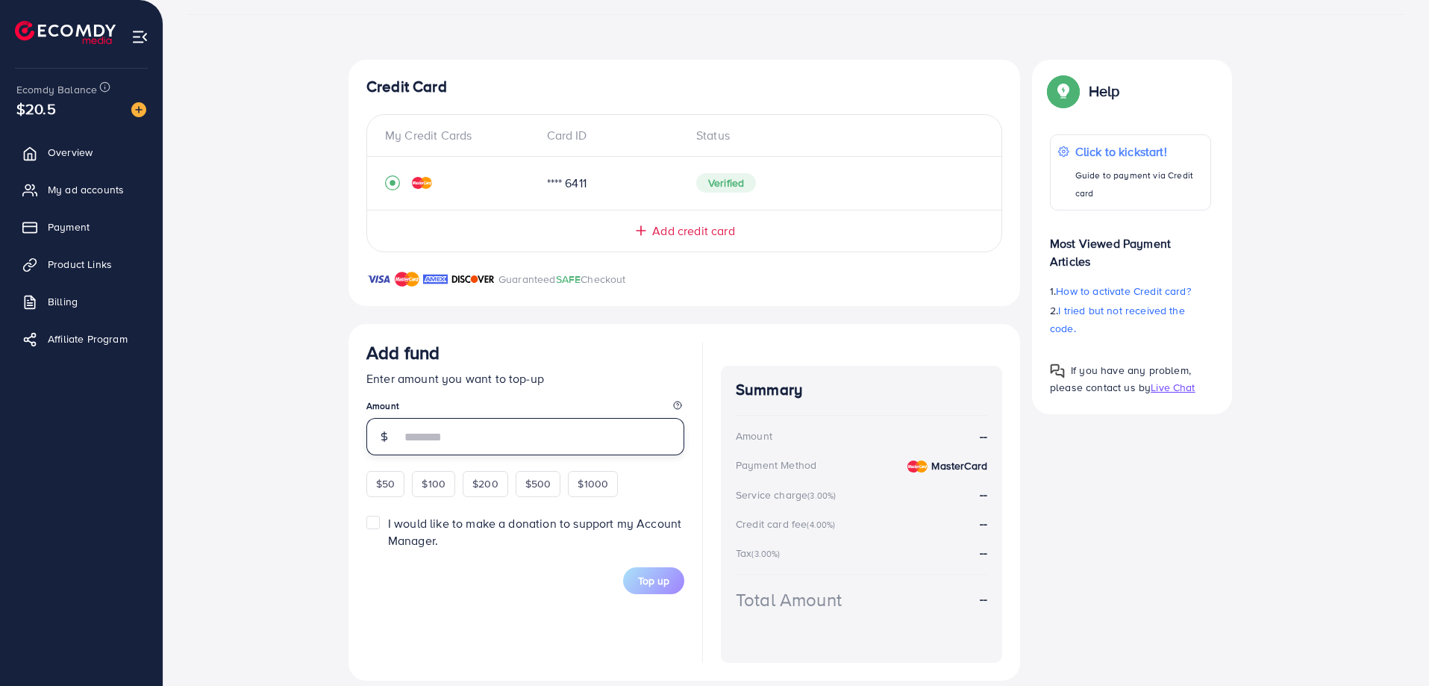
click at [489, 433] on input "number" at bounding box center [543, 436] width 284 height 37
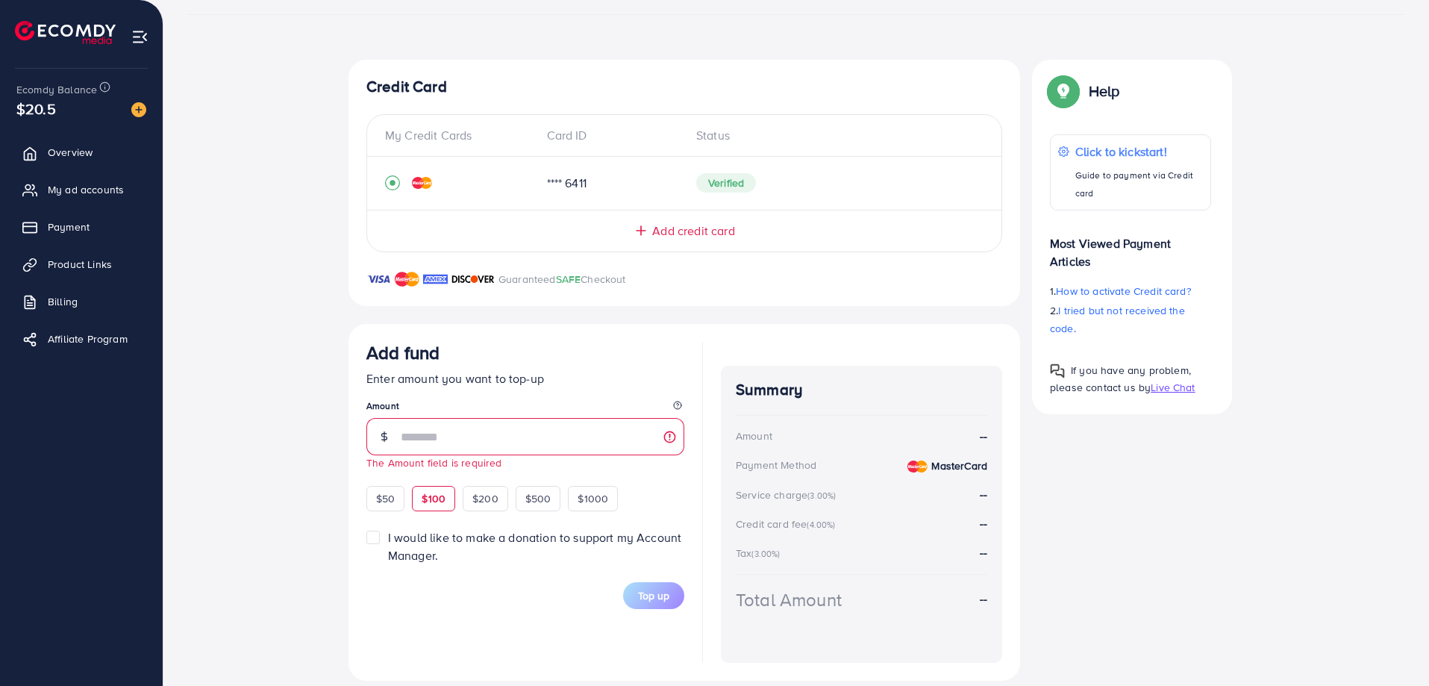
click at [436, 486] on div "$100" at bounding box center [433, 498] width 43 height 25
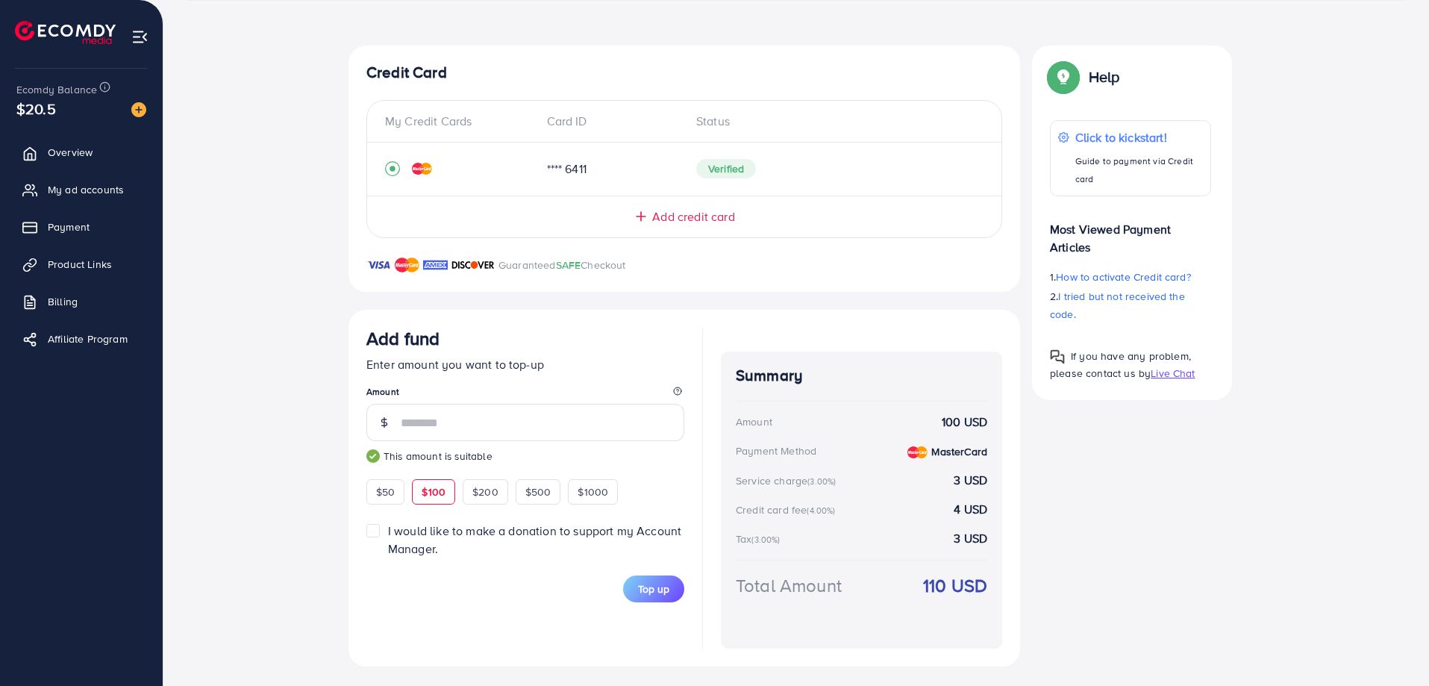
scroll to position [242, 0]
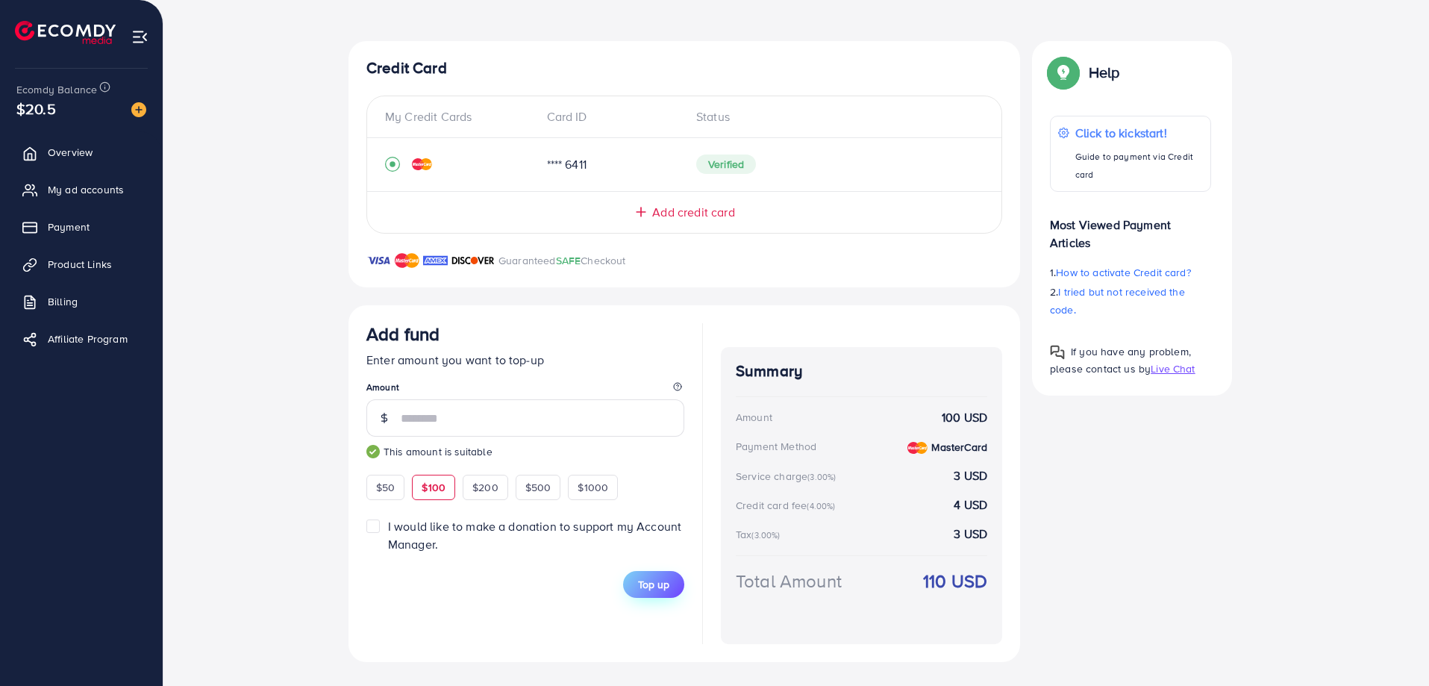
click at [659, 583] on span "Top up" at bounding box center [653, 584] width 31 height 15
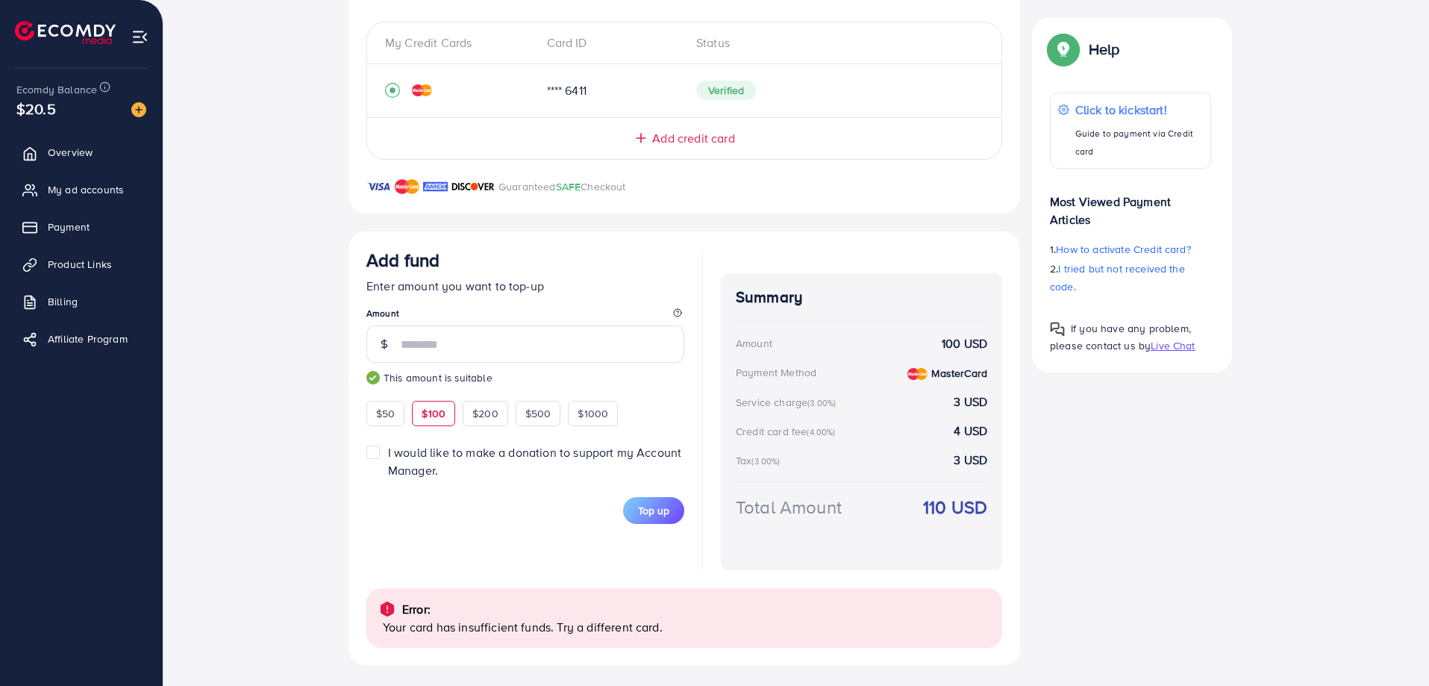
scroll to position [320, 0]
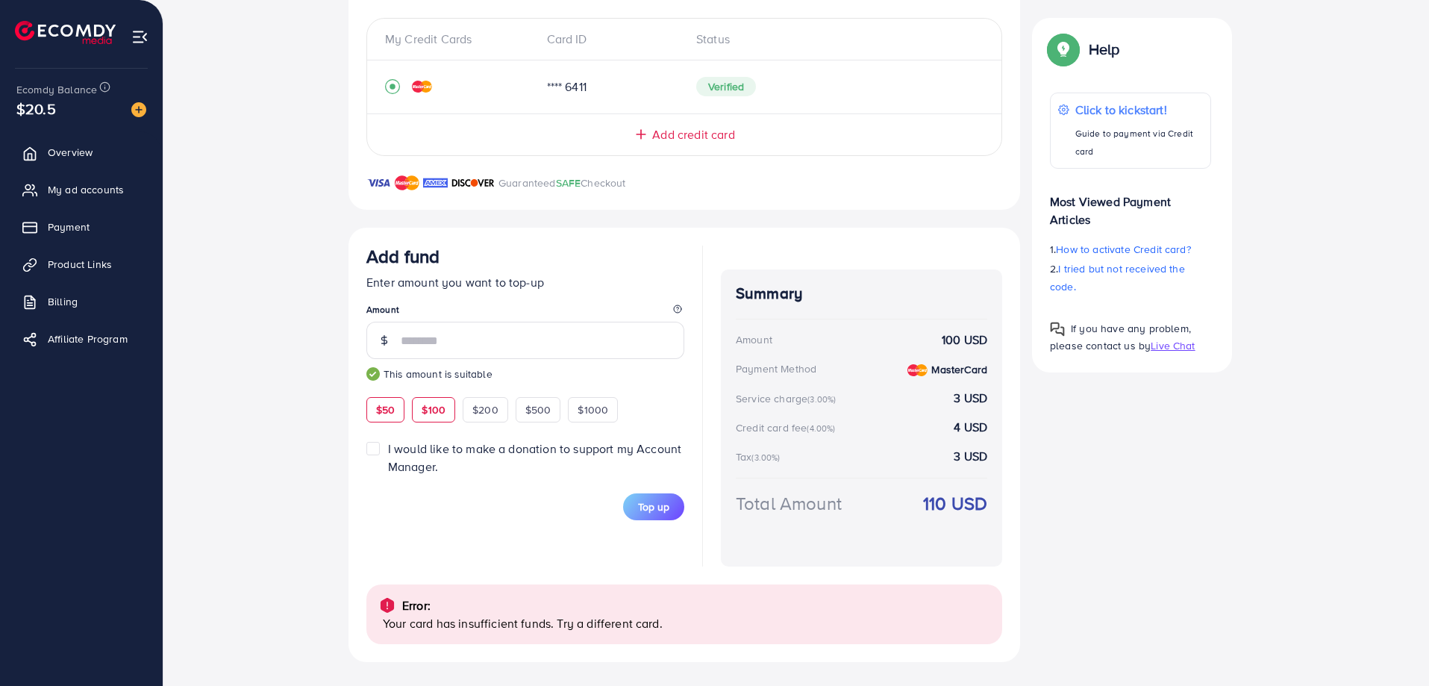
click at [386, 407] on span "$50" at bounding box center [385, 409] width 19 height 15
type input "**"
click at [651, 505] on span "Top up" at bounding box center [653, 506] width 31 height 15
